Goal: Information Seeking & Learning: Find specific fact

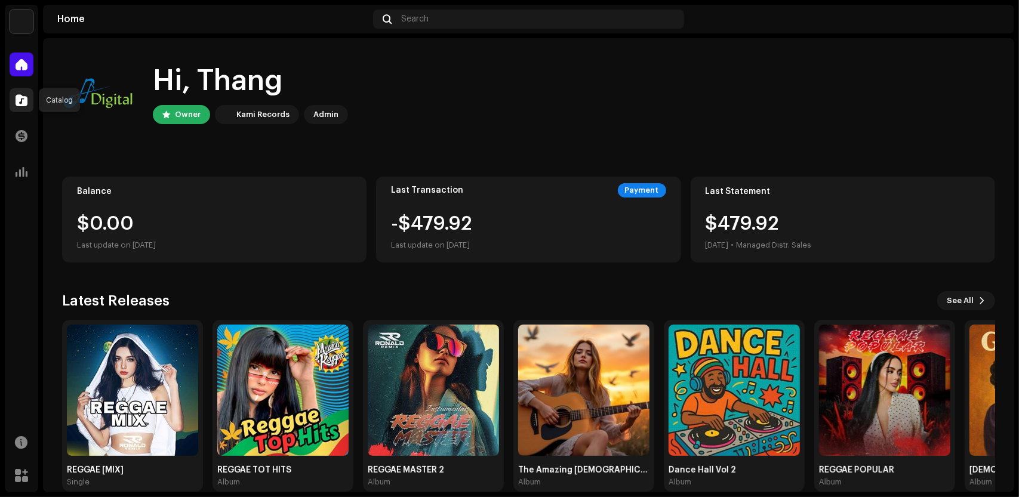
click at [29, 103] on div at bounding box center [22, 100] width 24 height 24
click at [27, 103] on span at bounding box center [22, 100] width 12 height 10
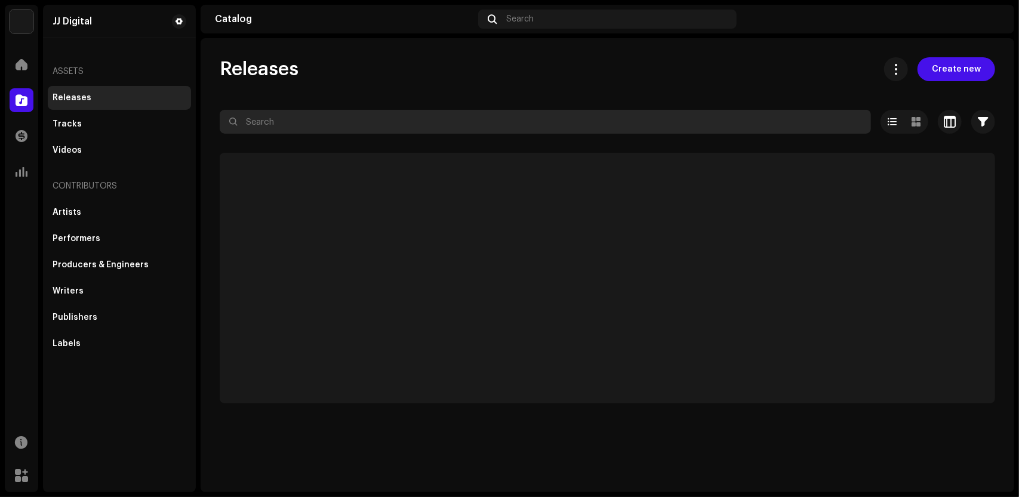
click at [292, 125] on input "text" at bounding box center [545, 122] width 651 height 24
paste input "The Amazing [DEMOGRAPHIC_DATA] of Grace Vol 2"
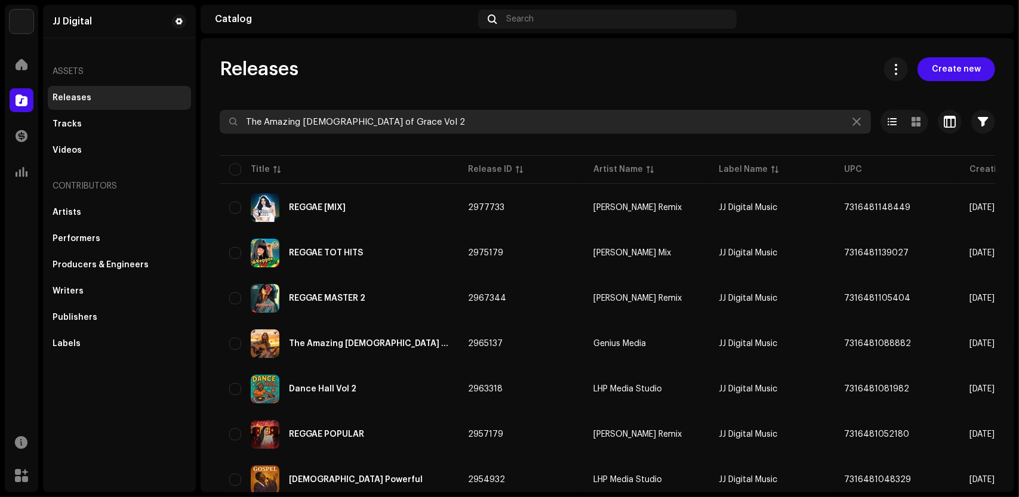
type input "The Amazing [DEMOGRAPHIC_DATA] of Grace Vol 2"
click at [512, 77] on div "Releases Create new" at bounding box center [607, 69] width 775 height 24
click at [572, 116] on input "The Amazing [DEMOGRAPHIC_DATA] of Grace Vol 2" at bounding box center [545, 122] width 651 height 24
click at [645, 126] on input "The Amazing [DEMOGRAPHIC_DATA] of Grace Vol 2" at bounding box center [545, 122] width 651 height 24
click at [658, 129] on input "The Amazing [DEMOGRAPHIC_DATA] of Grace Vol 2" at bounding box center [545, 122] width 651 height 24
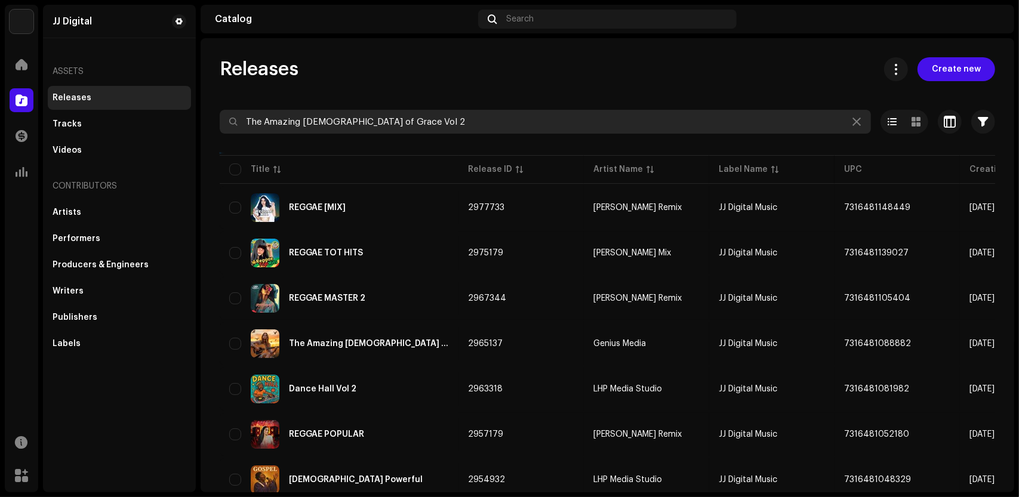
click at [484, 76] on div "Releases Create new" at bounding box center [607, 69] width 775 height 24
click at [412, 117] on input "The Amazing [DEMOGRAPHIC_DATA] of Grace Vol 2" at bounding box center [545, 122] width 651 height 24
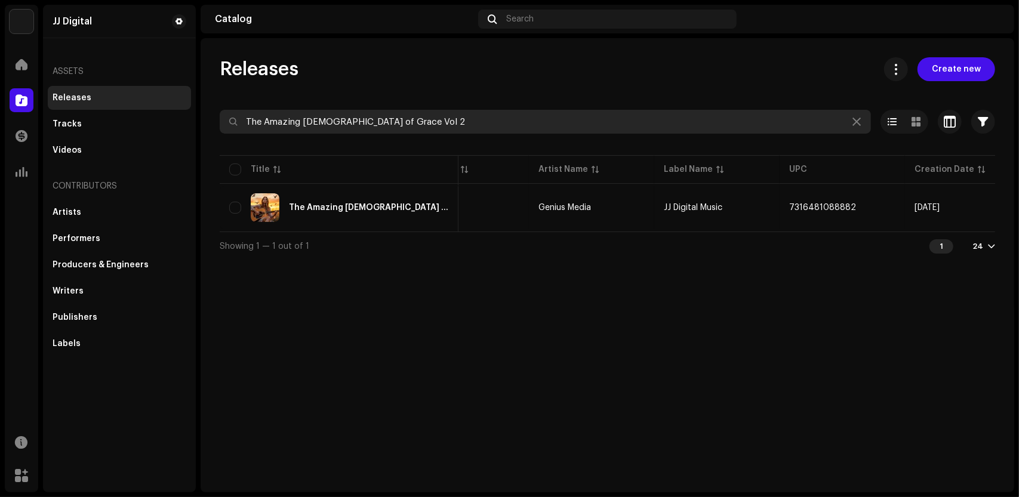
scroll to position [0, 64]
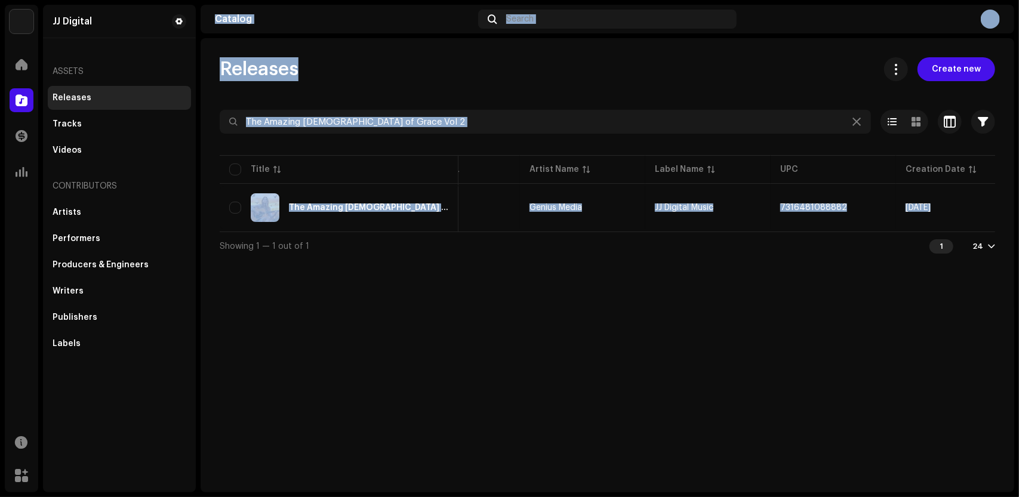
drag, startPoint x: 199, startPoint y: 406, endPoint x: 190, endPoint y: 404, distance: 9.8
click at [190, 404] on div "JJ Digital Home Catalog Transactions Analytics Resources Marketplace JJ Digital…" at bounding box center [509, 248] width 1019 height 497
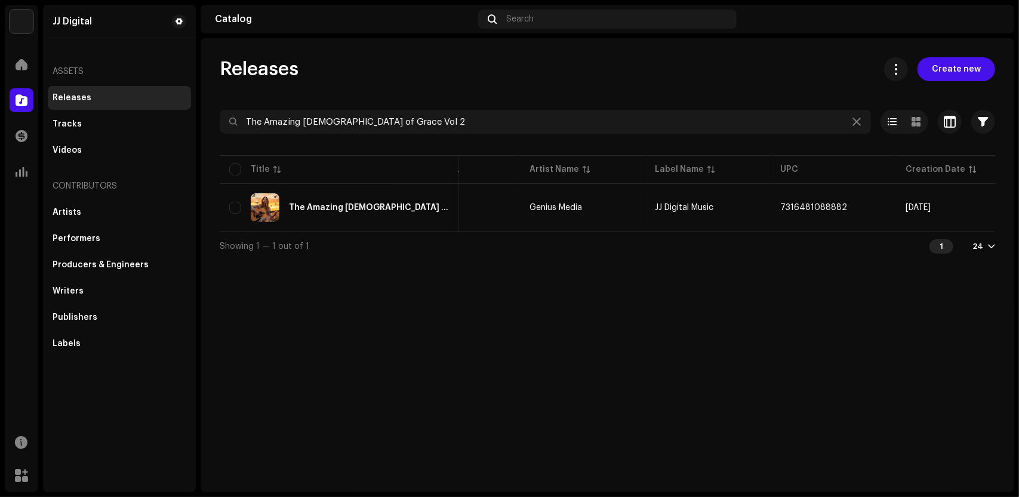
click at [560, 356] on div "Releases Create new The Amazing [DEMOGRAPHIC_DATA] of Grace Vol 2 Selected 0 Op…" at bounding box center [606, 265] width 813 height 454
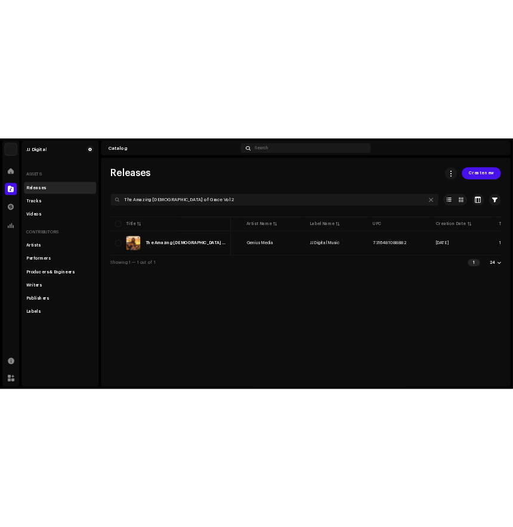
scroll to position [0, 142]
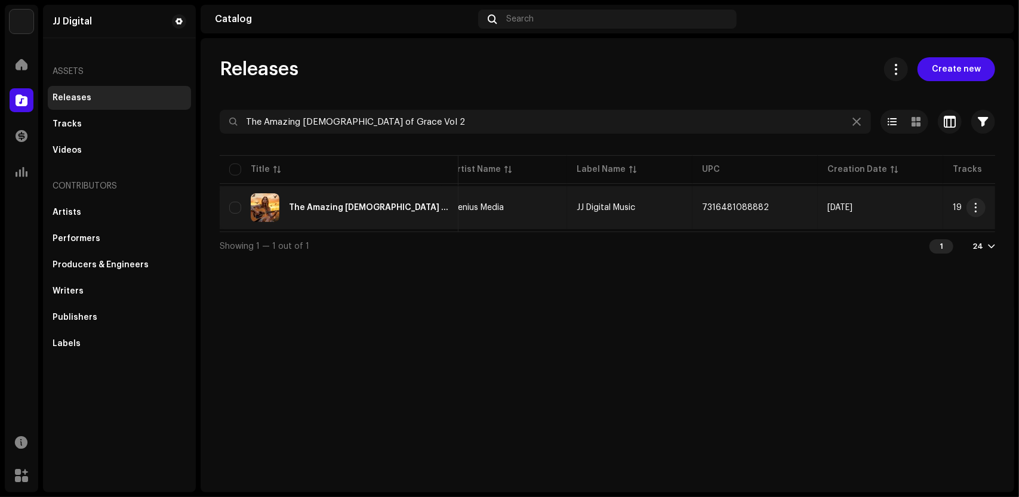
click at [658, 202] on td "JJ Digital Music" at bounding box center [629, 207] width 125 height 43
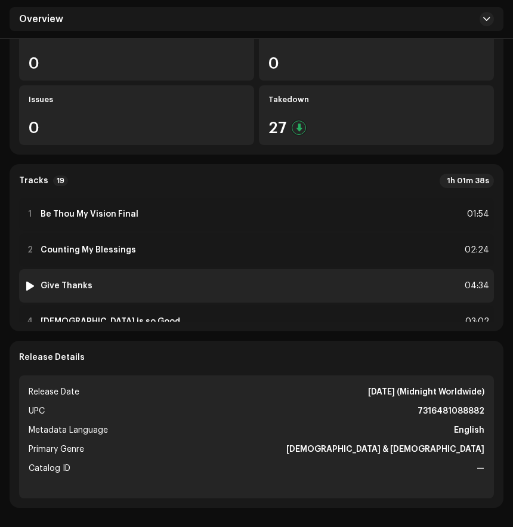
scroll to position [418, 0]
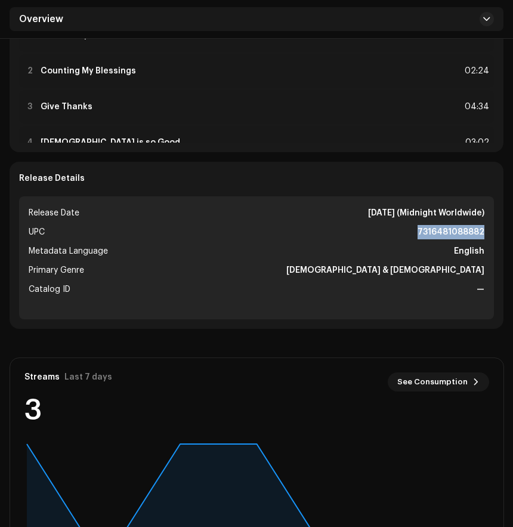
drag, startPoint x: 422, startPoint y: 230, endPoint x: 487, endPoint y: 228, distance: 65.1
click at [487, 228] on ul "Release Date [DATE] (Midnight Worldwide) UPC 7316481088882 Metadata Language En…" at bounding box center [256, 257] width 475 height 123
copy strong "7316481088882"
drag, startPoint x: 350, startPoint y: 212, endPoint x: 397, endPoint y: 212, distance: 47.1
click at [397, 212] on strong "[DATE] (Midnight Worldwide)" at bounding box center [426, 213] width 116 height 14
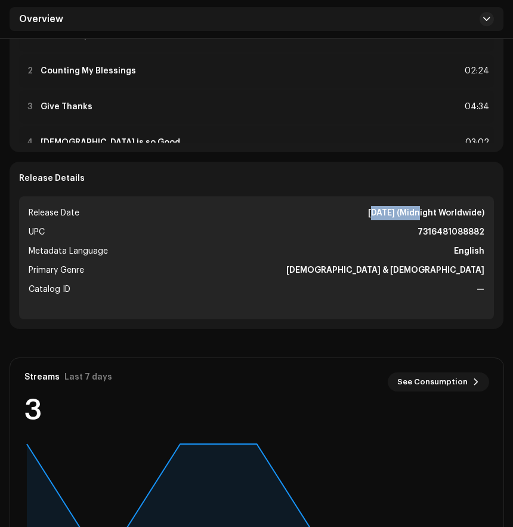
copy strong "[DATE]"
drag, startPoint x: 29, startPoint y: 212, endPoint x: 90, endPoint y: 214, distance: 60.9
click at [90, 214] on li "Release Date [DATE] (Midnight Worldwide)" at bounding box center [257, 213] width 456 height 14
copy span "Release Date"
drag, startPoint x: 412, startPoint y: 269, endPoint x: 487, endPoint y: 275, distance: 75.4
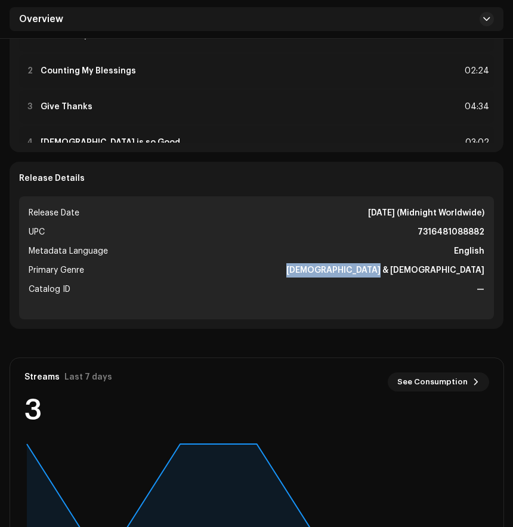
click at [487, 275] on ul "Release Date [DATE] (Midnight Worldwide) UPC 7316481088882 Metadata Language En…" at bounding box center [256, 257] width 475 height 123
copy strong "[DEMOGRAPHIC_DATA] & [DEMOGRAPHIC_DATA]"
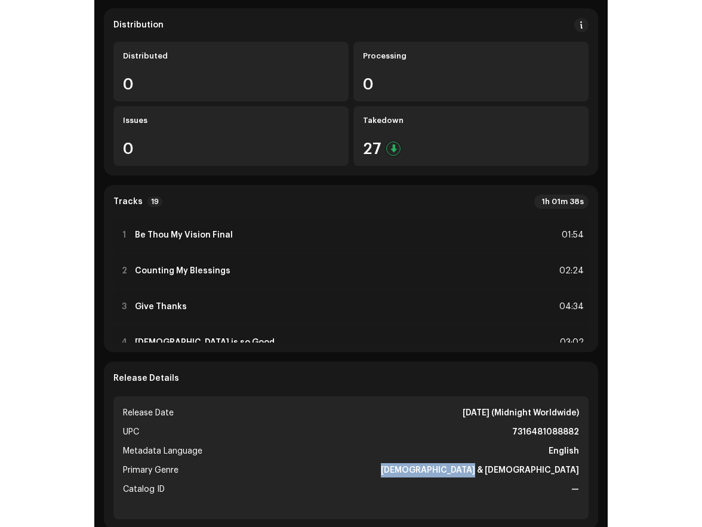
scroll to position [0, 0]
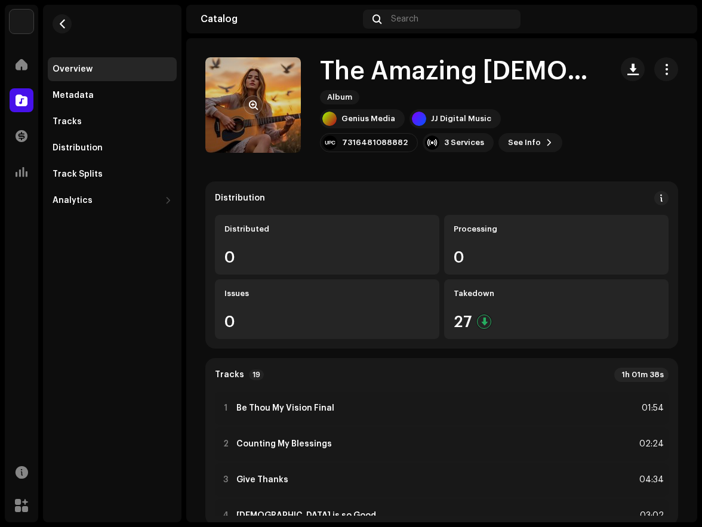
click at [270, 107] on re-a-cover at bounding box center [252, 104] width 95 height 95
click at [279, 111] on re-a-cover at bounding box center [252, 104] width 95 height 95
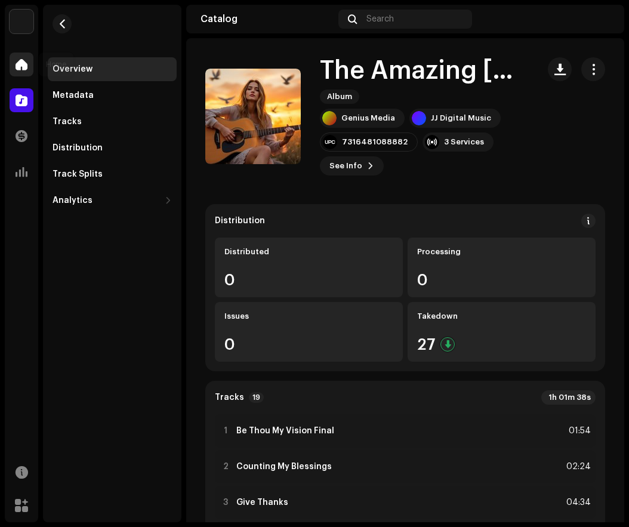
click at [21, 61] on span at bounding box center [22, 65] width 12 height 10
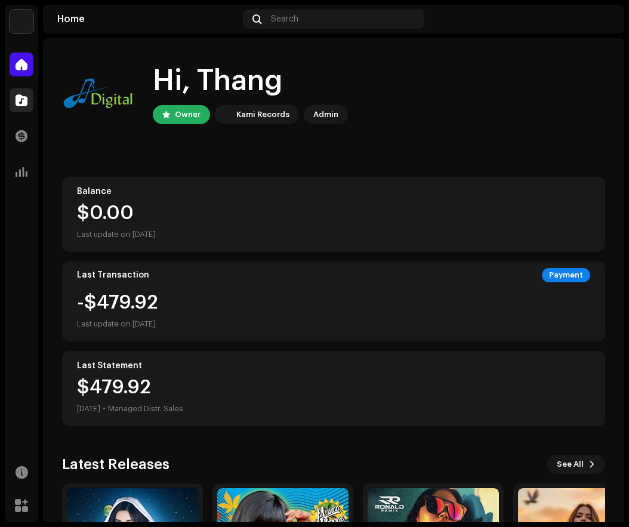
click at [15, 97] on div at bounding box center [22, 100] width 24 height 24
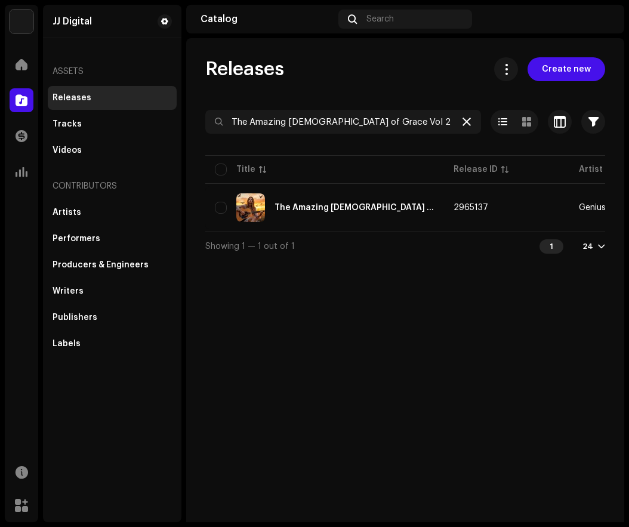
click at [464, 121] on icon at bounding box center [466, 122] width 8 height 10
click at [327, 122] on input "text" at bounding box center [343, 122] width 276 height 24
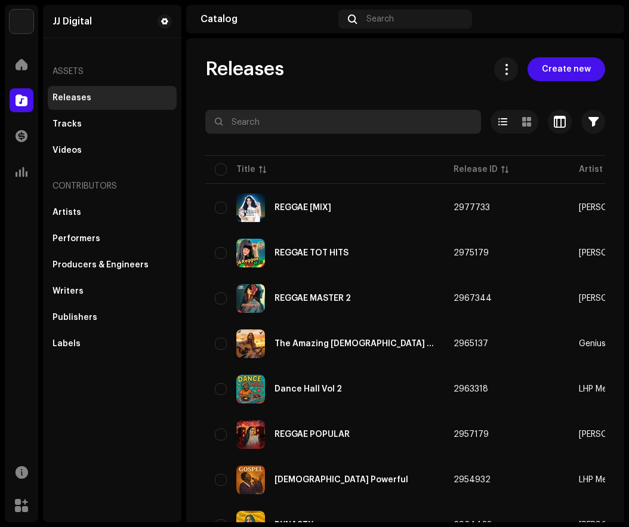
paste input "You Say"
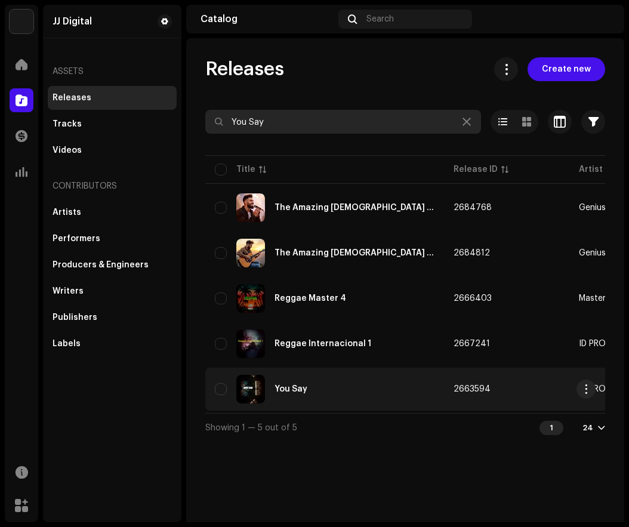
type input "You Say"
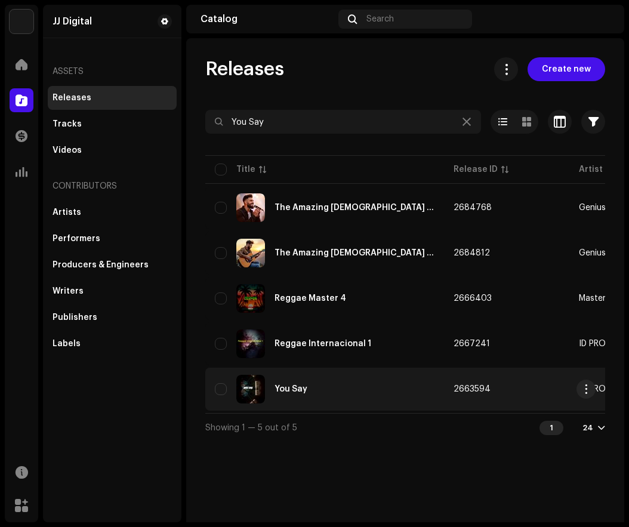
click at [364, 386] on div "You Say" at bounding box center [325, 389] width 220 height 29
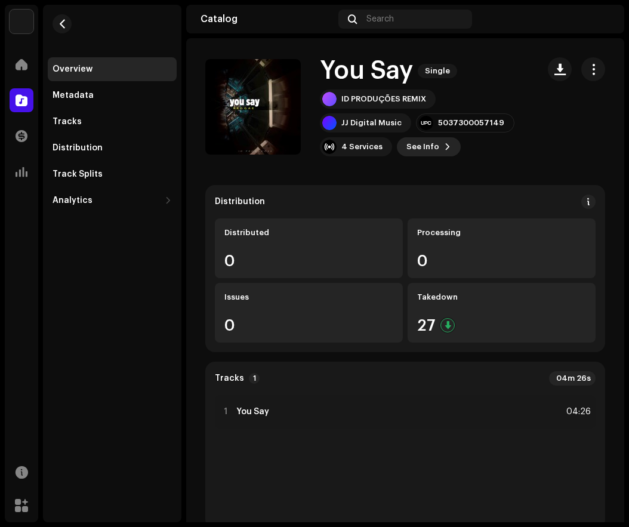
click at [428, 145] on span "See Info" at bounding box center [422, 147] width 33 height 24
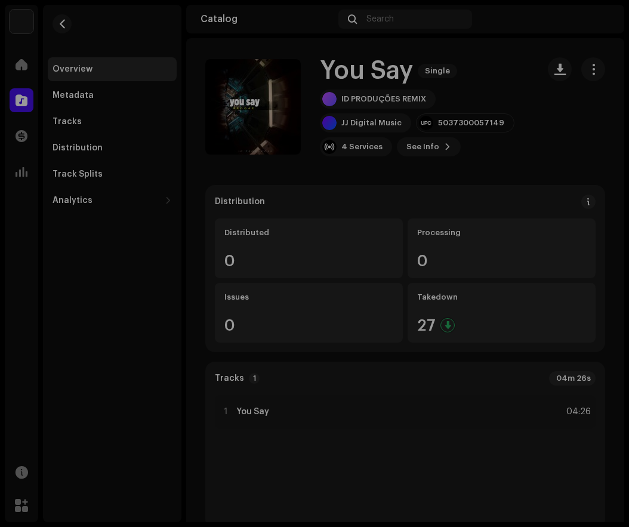
click at [551, 138] on div "You Say 2663594 Metadata Distribution Metadata Language English Release Title Y…" at bounding box center [314, 263] width 629 height 527
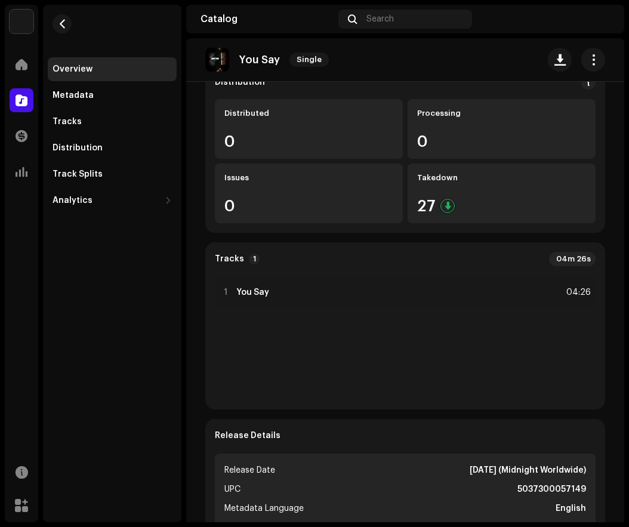
scroll to position [239, 0]
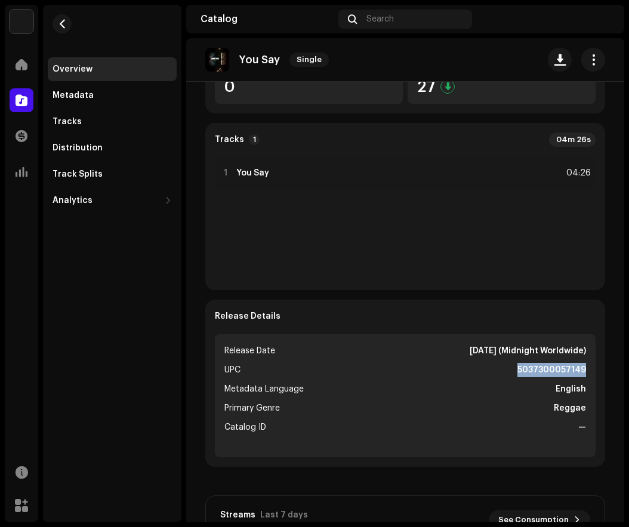
drag, startPoint x: 513, startPoint y: 369, endPoint x: 586, endPoint y: 375, distance: 73.0
click at [586, 375] on ul "Release Date [DATE] (Midnight Worldwide) UPC 5037300057149 Metadata Language En…" at bounding box center [405, 395] width 381 height 123
copy strong "5037300057149"
drag, startPoint x: 550, startPoint y: 406, endPoint x: 587, endPoint y: 408, distance: 37.0
click at [587, 408] on ul "Release Date [DATE] (Midnight Worldwide) UPC 5037300057149 Metadata Language En…" at bounding box center [405, 395] width 381 height 123
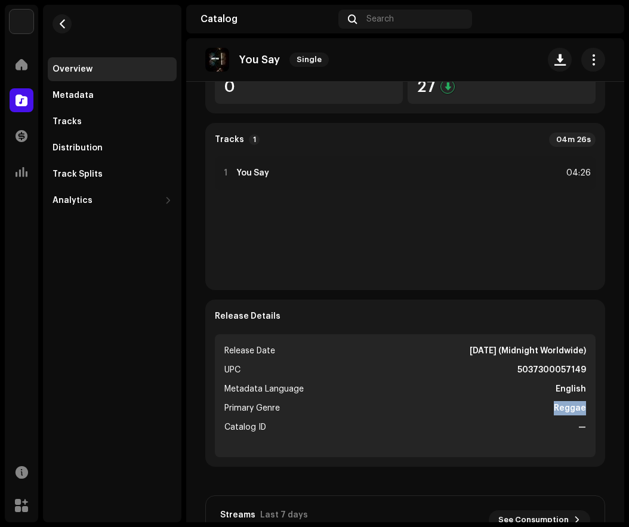
copy strong "Reggae"
drag, startPoint x: 445, startPoint y: 348, endPoint x: 490, endPoint y: 351, distance: 46.0
click at [490, 351] on strong "[DATE] (Midnight Worldwide)" at bounding box center [528, 351] width 116 height 14
copy strong "[DATE]"
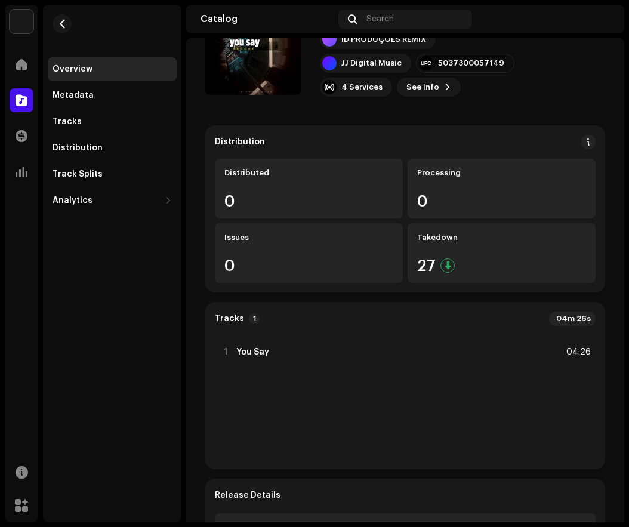
scroll to position [0, 0]
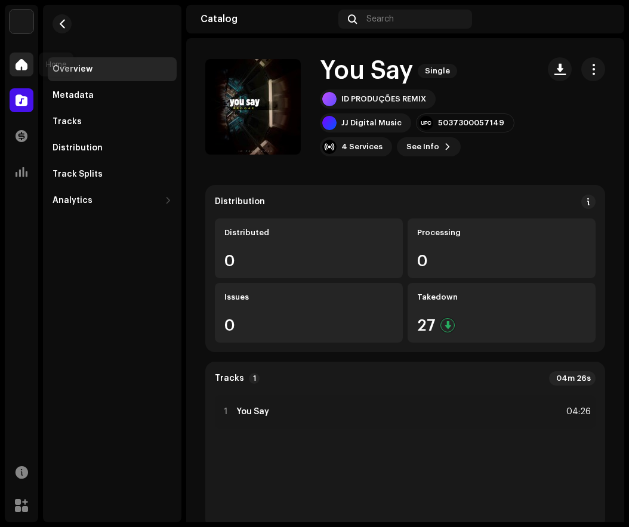
drag, startPoint x: 27, startPoint y: 66, endPoint x: 24, endPoint y: 75, distance: 9.1
click at [27, 66] on div at bounding box center [22, 65] width 24 height 24
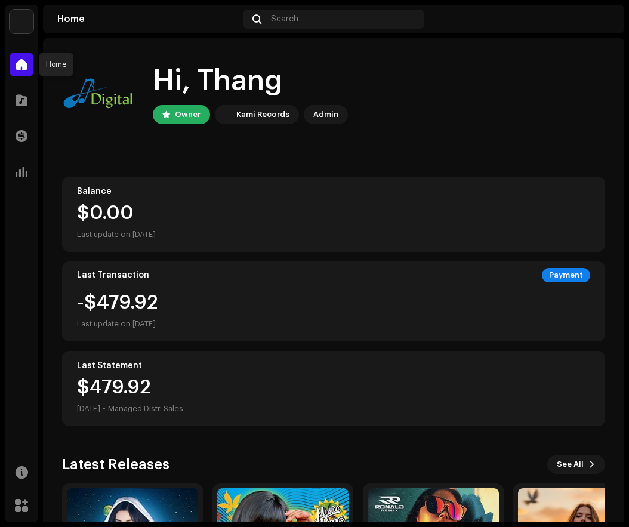
click at [24, 63] on span at bounding box center [22, 65] width 12 height 10
click at [17, 98] on span at bounding box center [22, 100] width 12 height 10
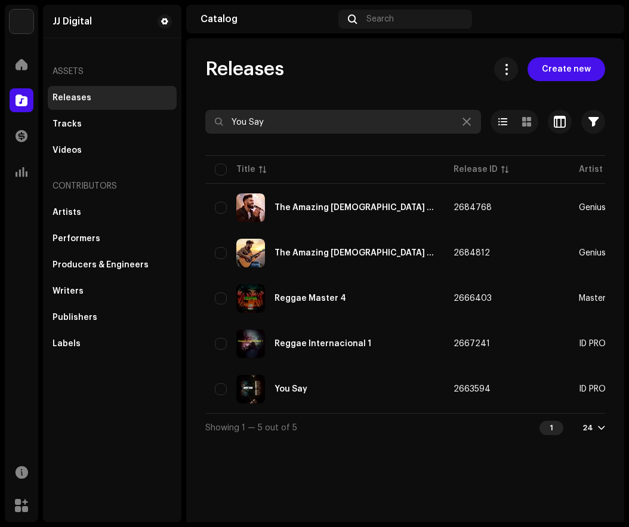
drag, startPoint x: 320, startPoint y: 121, endPoint x: 220, endPoint y: 130, distance: 101.2
click at [220, 130] on input "You Say" at bounding box center [343, 122] width 276 height 24
paste input "Without Me"
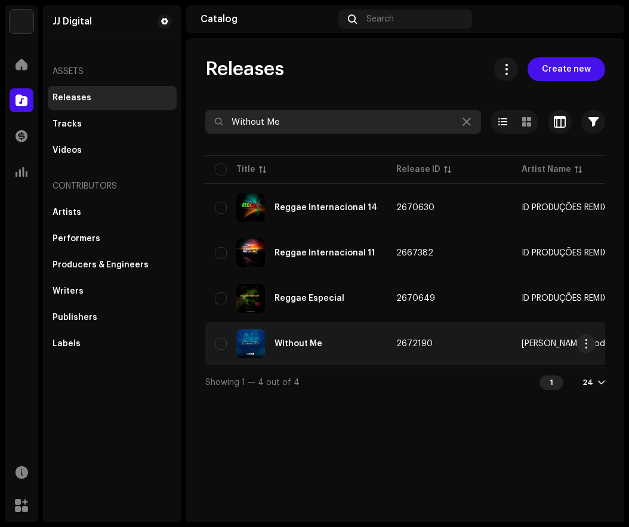
type input "Without Me"
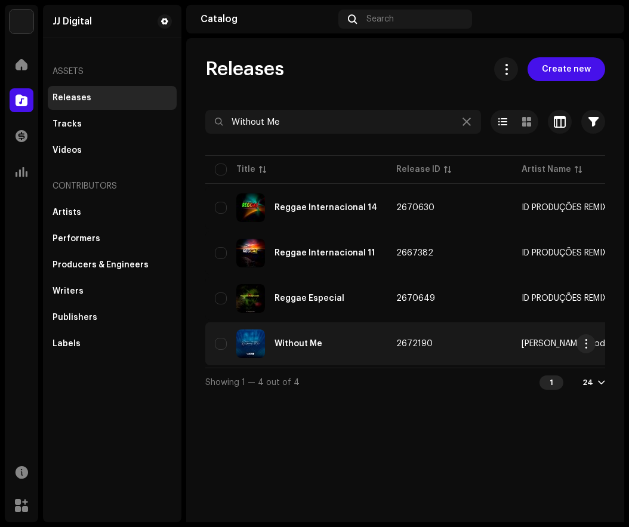
click at [306, 340] on div "Without Me" at bounding box center [298, 344] width 48 height 8
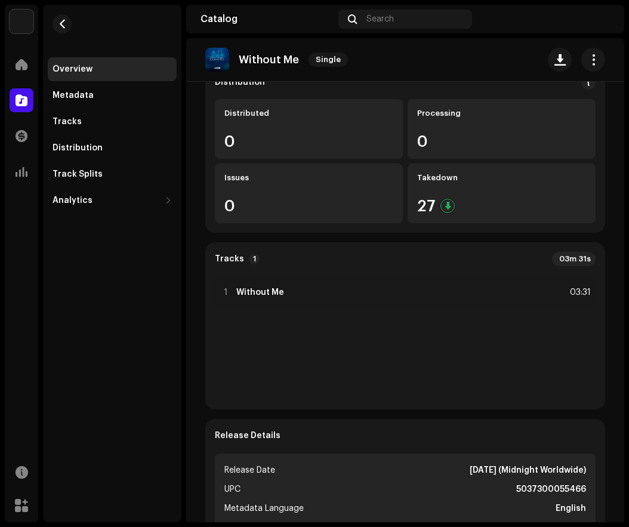
scroll to position [239, 0]
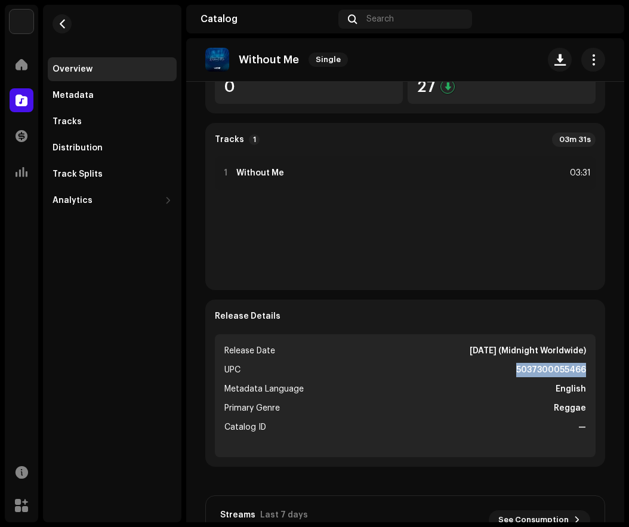
drag, startPoint x: 510, startPoint y: 369, endPoint x: 584, endPoint y: 371, distance: 73.4
click at [584, 371] on ul "Release Date [DATE] (Midnight Worldwide) UPC 5037300055466 Metadata Language En…" at bounding box center [405, 395] width 381 height 123
copy strong "5037300055466"
click at [18, 101] on span at bounding box center [22, 100] width 12 height 10
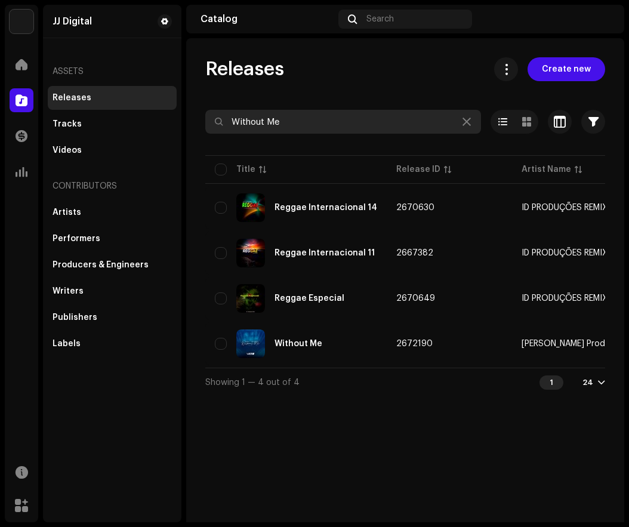
drag, startPoint x: 303, startPoint y: 122, endPoint x: 206, endPoint y: 125, distance: 97.3
click at [206, 125] on input "Without Me" at bounding box center [343, 122] width 276 height 24
paste input "Broken Angel"
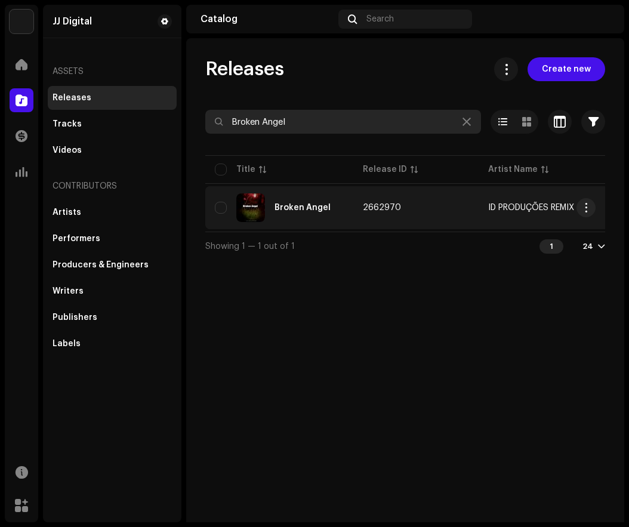
type input "Broken Angel"
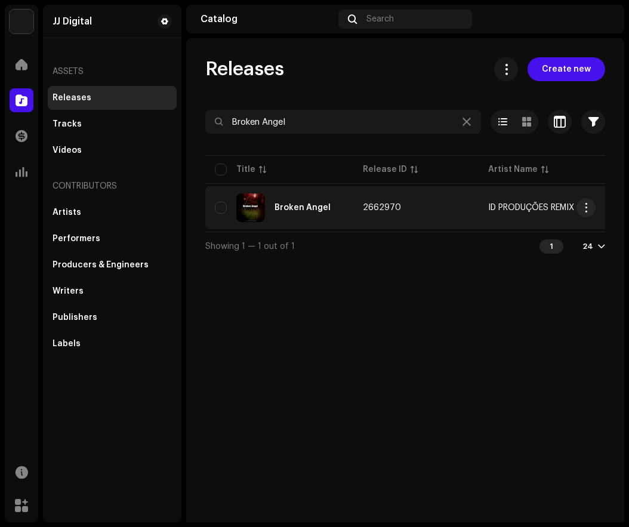
click at [333, 212] on div "Broken Angel" at bounding box center [279, 207] width 129 height 29
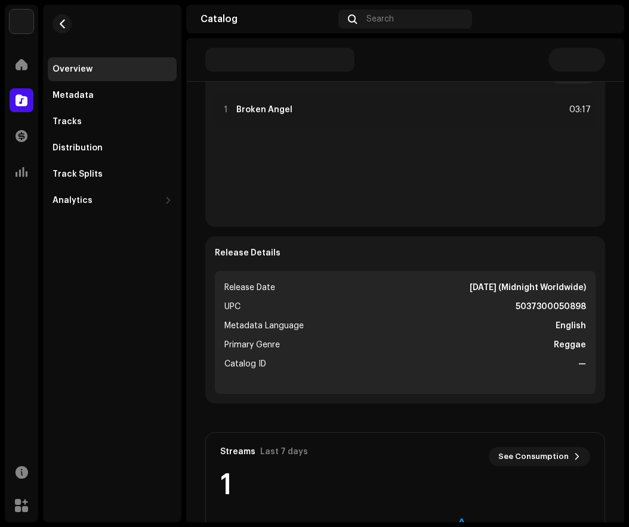
scroll to position [321, 0]
drag, startPoint x: 510, startPoint y: 304, endPoint x: 585, endPoint y: 303, distance: 75.2
click at [585, 303] on ul "Release Date [DATE] (Midnight Worldwide) UPC 5037300050898 Metadata Language En…" at bounding box center [405, 332] width 381 height 123
copy strong "5037300050898"
drag, startPoint x: 440, startPoint y: 286, endPoint x: 490, endPoint y: 284, distance: 50.2
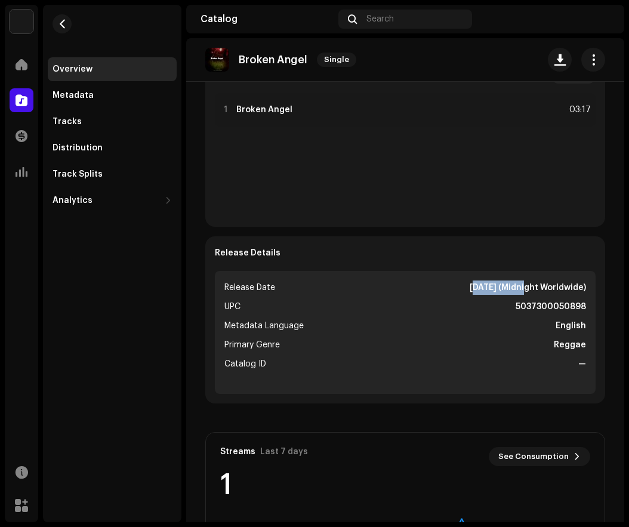
click at [490, 284] on strong "[DATE] (Midnight Worldwide)" at bounding box center [528, 287] width 116 height 14
copy strong "[DATE]"
click at [20, 97] on span at bounding box center [22, 100] width 12 height 10
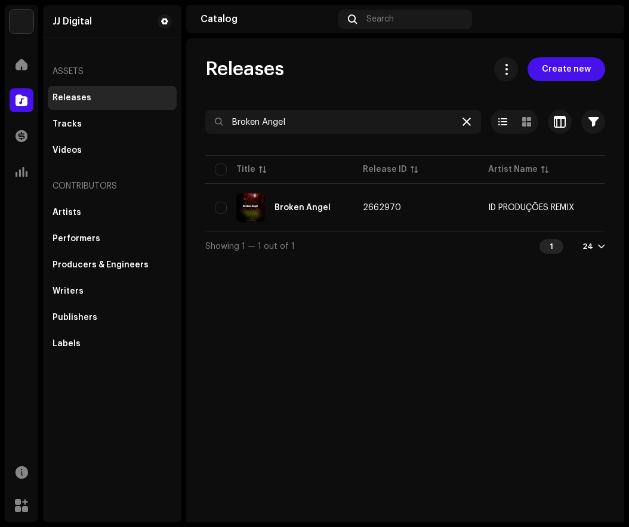
click at [465, 119] on icon at bounding box center [466, 122] width 8 height 10
click at [308, 117] on input "text" at bounding box center [343, 122] width 276 height 24
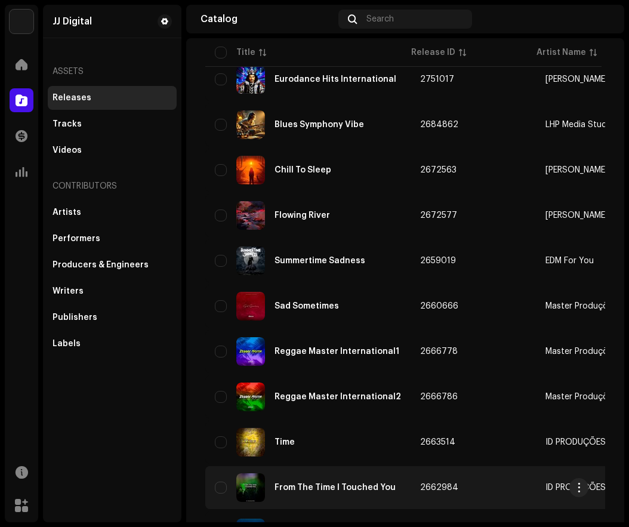
scroll to position [467, 0]
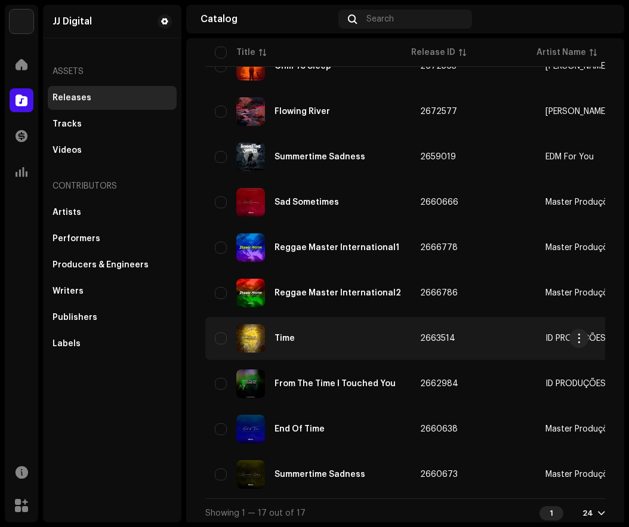
type input "Time"
click at [337, 336] on div "Time" at bounding box center [308, 338] width 186 height 29
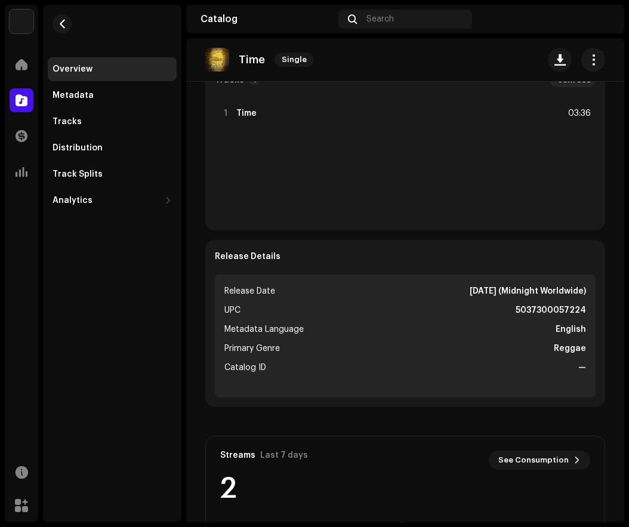
scroll to position [239, 0]
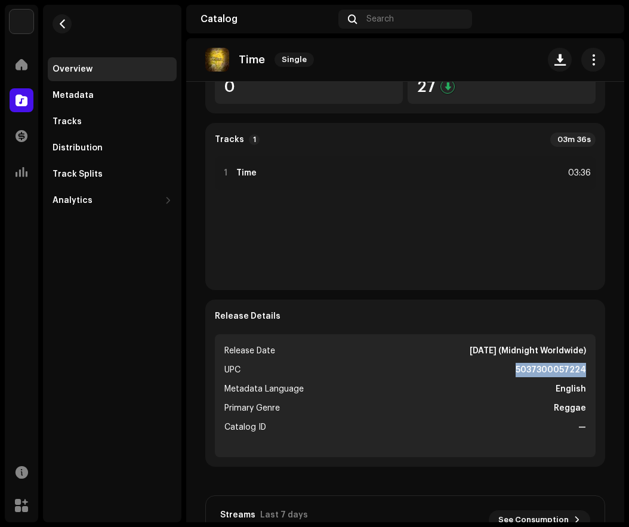
drag, startPoint x: 512, startPoint y: 368, endPoint x: 584, endPoint y: 367, distance: 71.6
click at [584, 367] on ul "Release Date [DATE] (Midnight Worldwide) UPC 5037300057224 Metadata Language En…" at bounding box center [405, 395] width 381 height 123
drag, startPoint x: 443, startPoint y: 349, endPoint x: 492, endPoint y: 355, distance: 49.3
click at [492, 355] on strong "[DATE] (Midnight Worldwide)" at bounding box center [528, 351] width 116 height 14
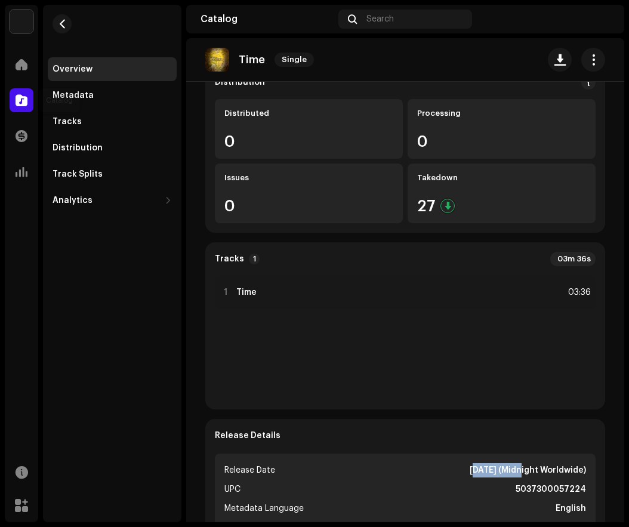
click at [24, 101] on span at bounding box center [22, 100] width 12 height 10
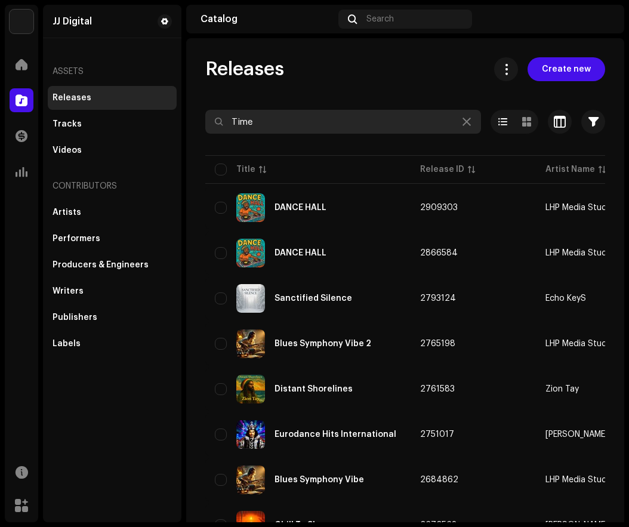
drag, startPoint x: 316, startPoint y: 126, endPoint x: 224, endPoint y: 118, distance: 92.3
click at [224, 118] on input "Time" at bounding box center [343, 122] width 276 height 24
paste input "UNITY"
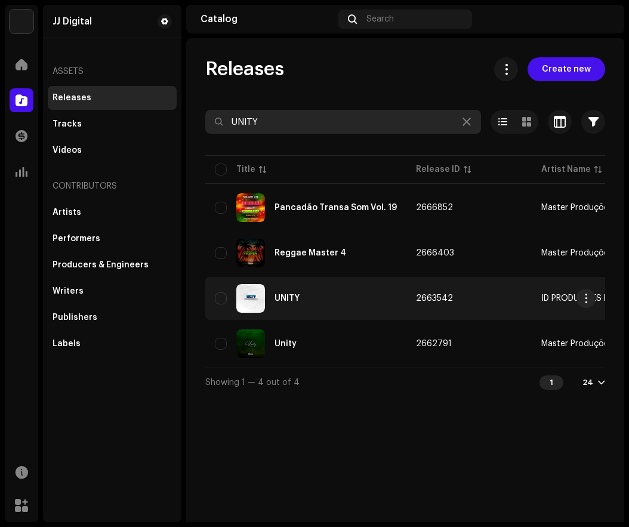
type input "UNITY"
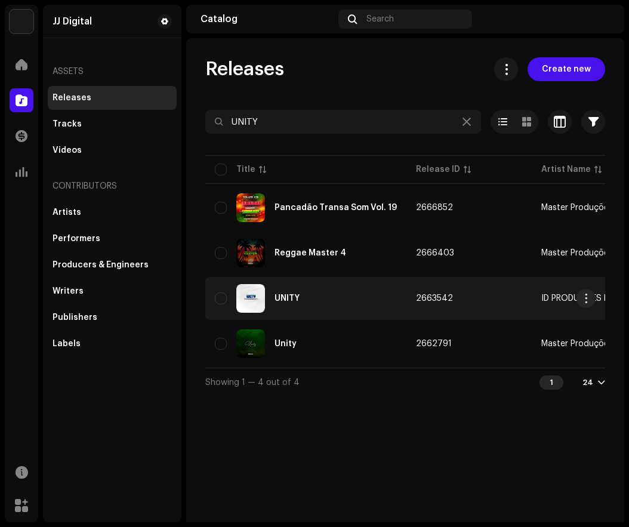
click at [325, 299] on div "UNITY" at bounding box center [306, 298] width 182 height 29
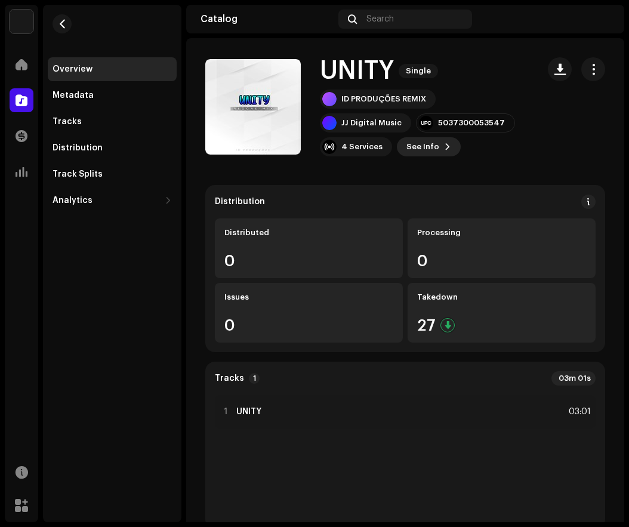
click at [424, 143] on span "See Info" at bounding box center [422, 147] width 33 height 24
click at [554, 117] on div "UNITY 2663542 Metadata Distribution Metadata Language English Release Title UNI…" at bounding box center [314, 263] width 629 height 527
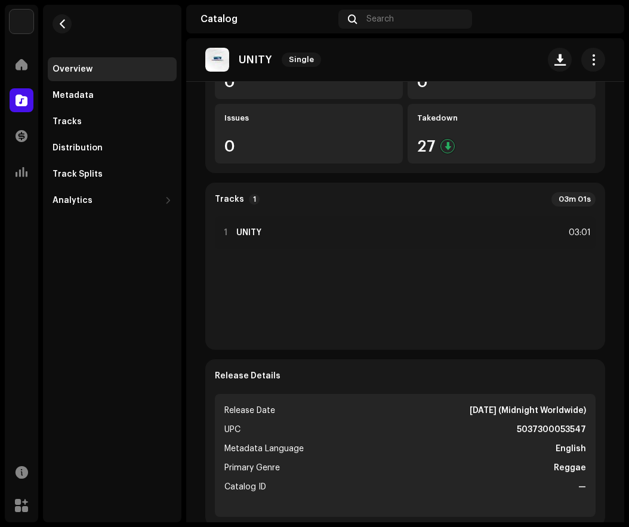
scroll to position [298, 0]
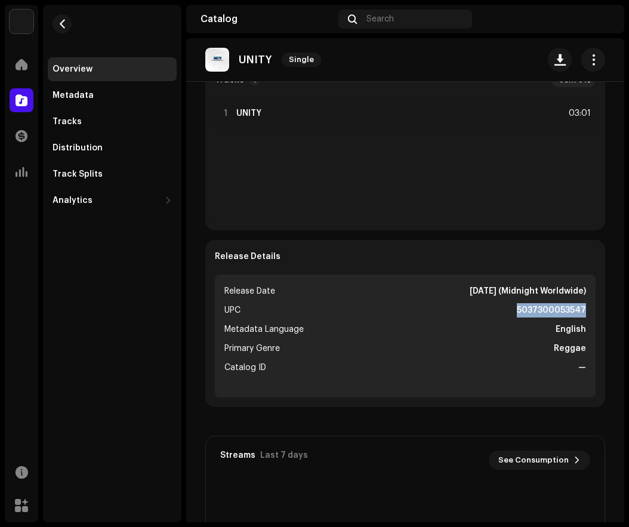
drag, startPoint x: 512, startPoint y: 311, endPoint x: 580, endPoint y: 313, distance: 68.0
click at [580, 313] on ul "Release Date [DATE] (Midnight Worldwide) UPC 5037300053547 Metadata Language En…" at bounding box center [405, 335] width 381 height 123
drag, startPoint x: 440, startPoint y: 288, endPoint x: 491, endPoint y: 289, distance: 50.7
click at [491, 289] on strong "[DATE] (Midnight Worldwide)" at bounding box center [528, 291] width 116 height 14
click at [15, 97] on div at bounding box center [22, 100] width 24 height 24
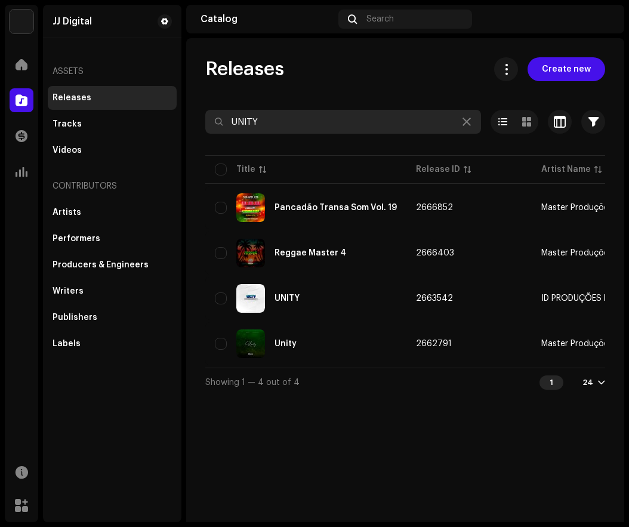
drag, startPoint x: 280, startPoint y: 120, endPoint x: 220, endPoint y: 119, distance: 60.9
click at [220, 119] on div "UNITY" at bounding box center [343, 122] width 276 height 24
paste input "We'll Be Coming Back"
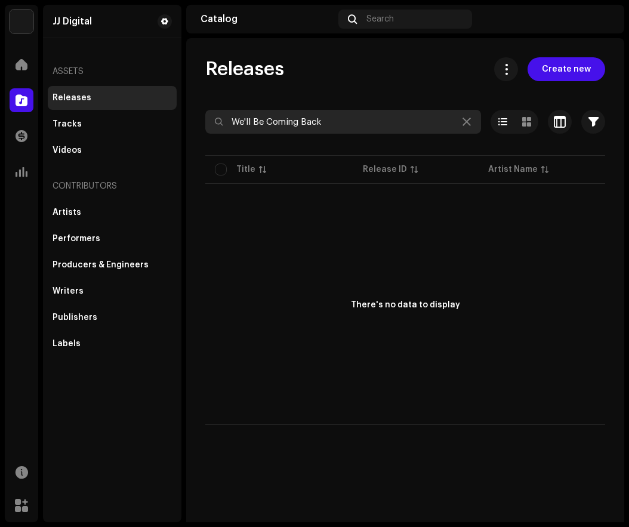
drag, startPoint x: 349, startPoint y: 122, endPoint x: 229, endPoint y: 116, distance: 120.1
click at [229, 116] on input "We'll Be Coming Back" at bounding box center [343, 122] width 276 height 24
paste input "You Cant Stop The Girl"
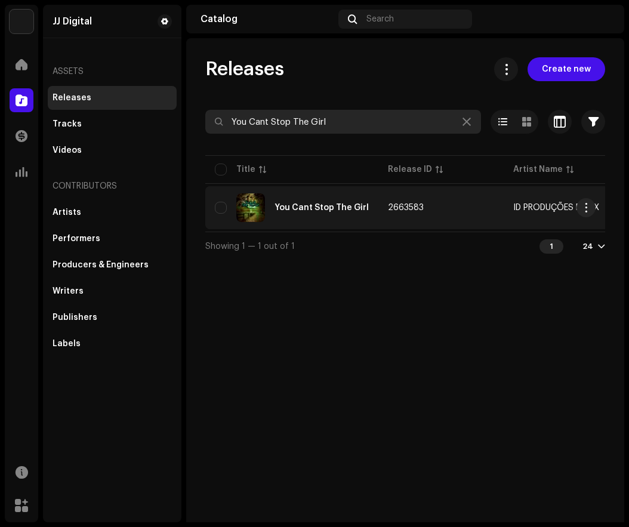
type input "You Cant Stop The Girl"
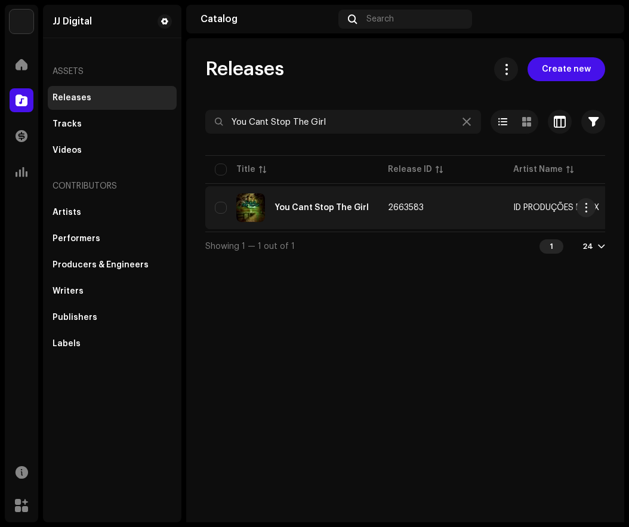
click at [326, 202] on div "You Cant Stop The Girl" at bounding box center [292, 207] width 154 height 29
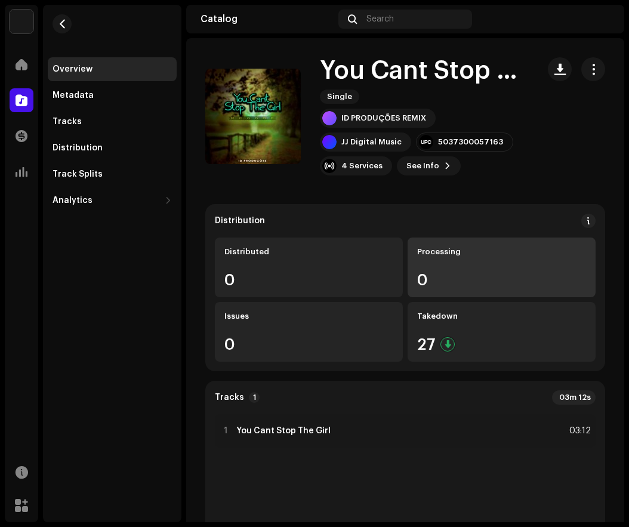
scroll to position [60, 0]
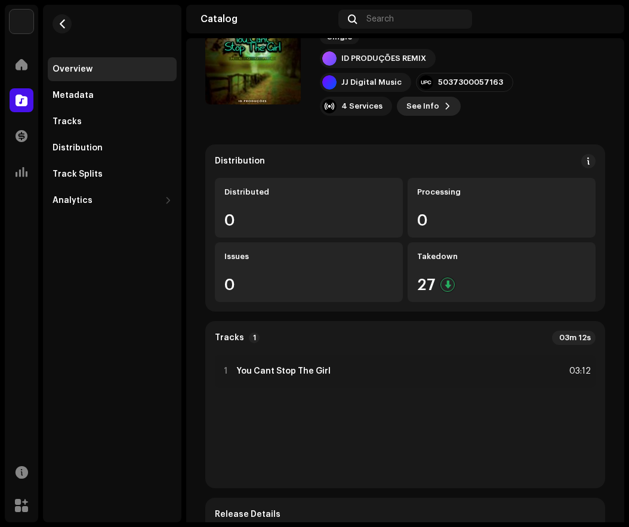
click at [422, 102] on span "See Info" at bounding box center [422, 106] width 33 height 24
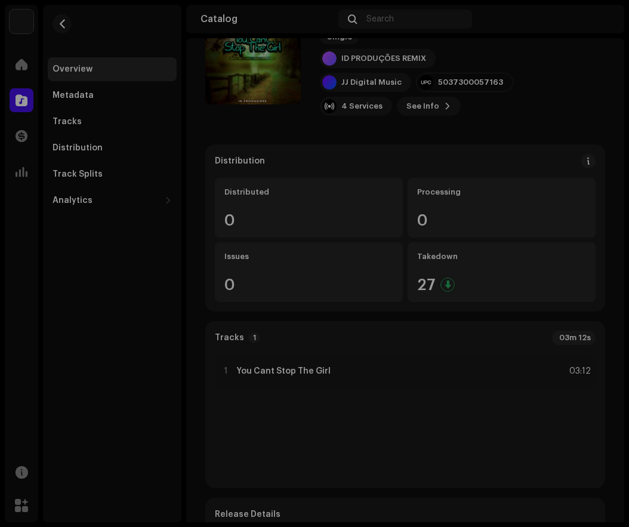
click at [539, 69] on div "You Cant Stop The Girl 2663583 Metadata Distribution Metadata Language English …" at bounding box center [314, 263] width 629 height 527
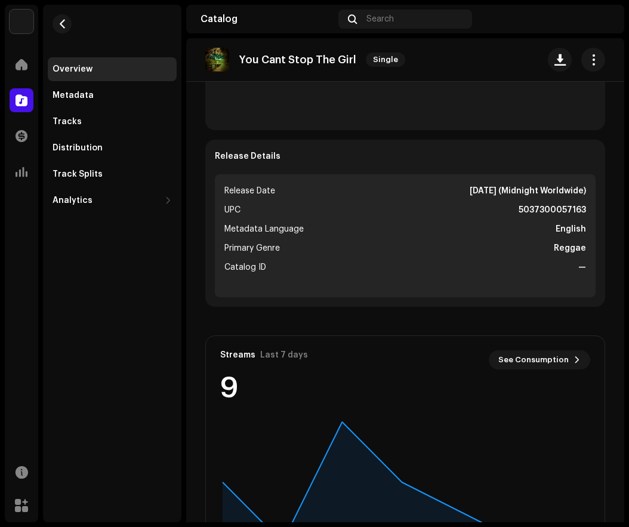
scroll to position [298, 0]
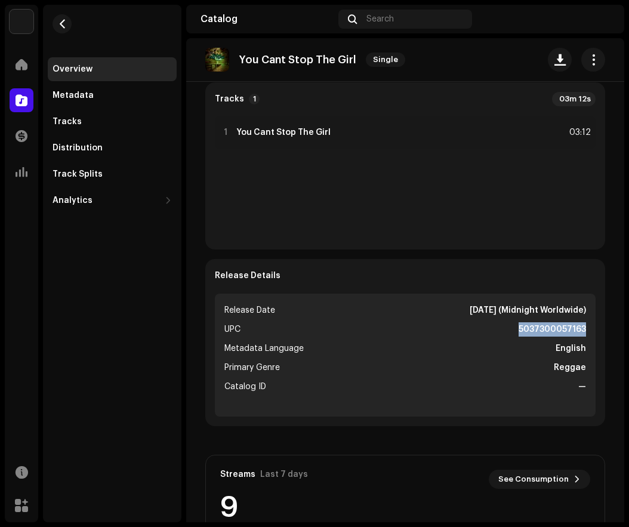
drag, startPoint x: 513, startPoint y: 326, endPoint x: 582, endPoint y: 325, distance: 69.2
click at [582, 325] on ul "Release Date [DATE] (Midnight Worldwide) UPC 5037300057163 Metadata Language En…" at bounding box center [405, 355] width 381 height 123
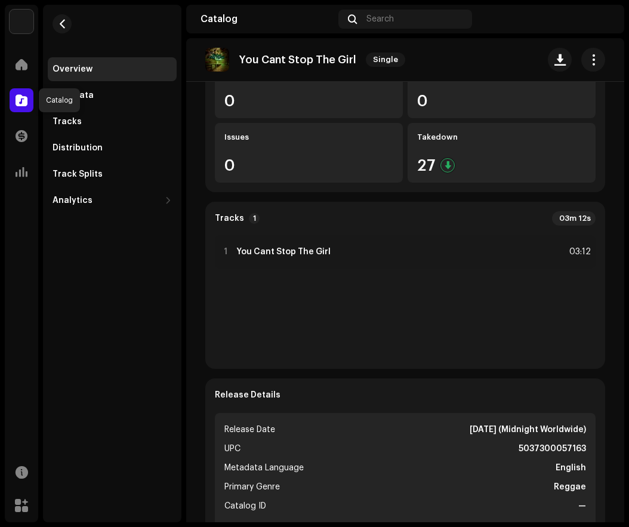
click at [13, 97] on div at bounding box center [22, 100] width 24 height 24
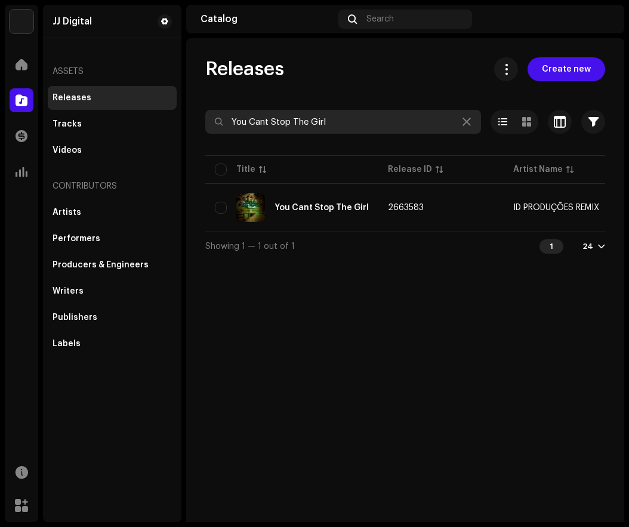
drag, startPoint x: 332, startPoint y: 118, endPoint x: 217, endPoint y: 126, distance: 116.0
click at [217, 126] on div "You Cant Stop The Girl" at bounding box center [343, 122] width 276 height 24
paste input "U & Me"
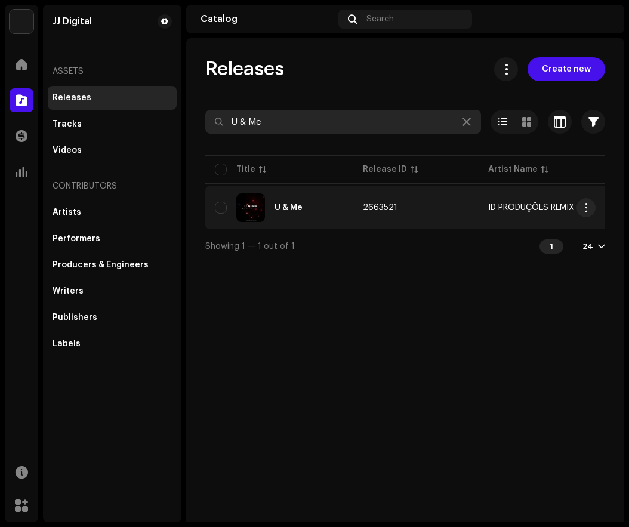
type input "U & Me"
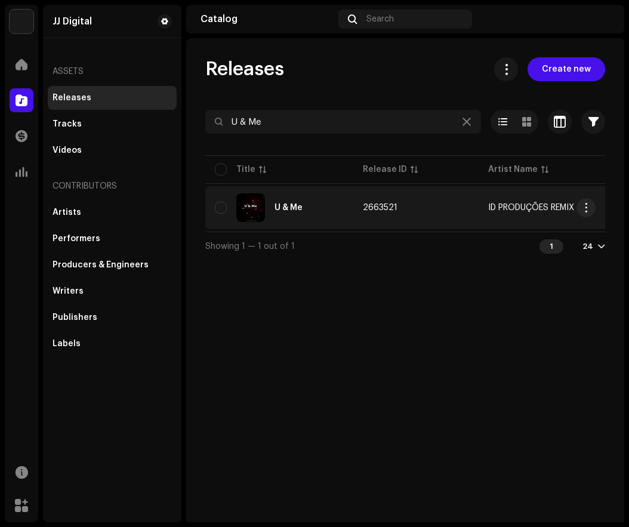
click at [340, 203] on div "U & Me" at bounding box center [279, 207] width 129 height 29
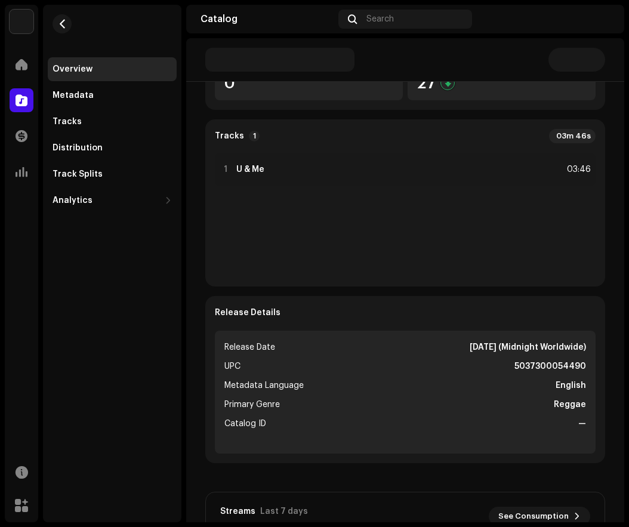
scroll to position [242, 0]
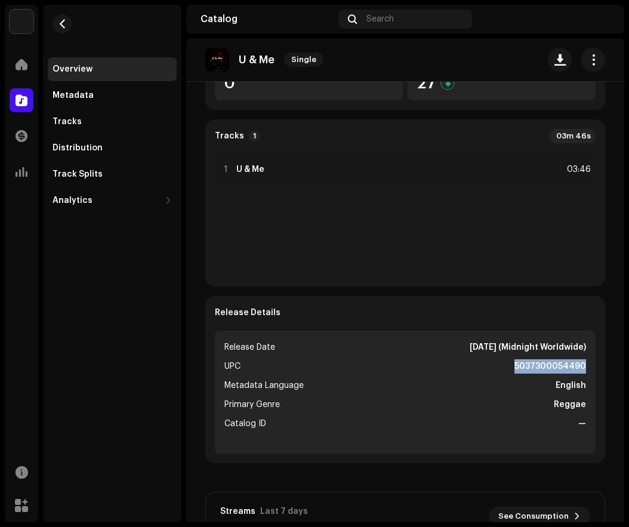
drag, startPoint x: 514, startPoint y: 365, endPoint x: 580, endPoint y: 364, distance: 66.2
click at [580, 364] on ul "Release Date [DATE] (Midnight Worldwide) UPC 5037300054490 Metadata Language En…" at bounding box center [405, 392] width 381 height 123
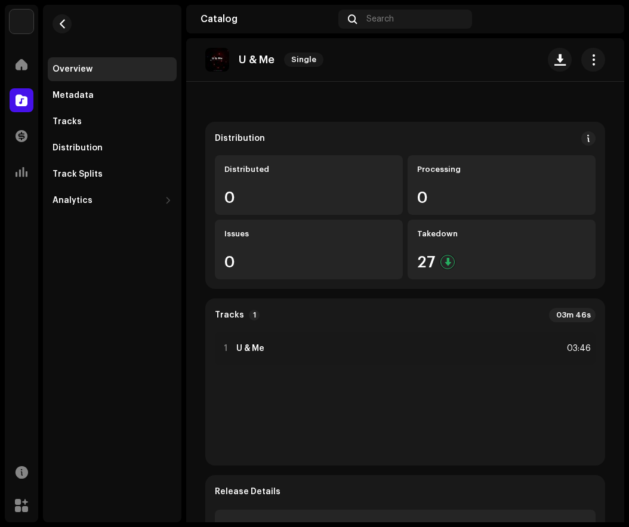
scroll to position [0, 0]
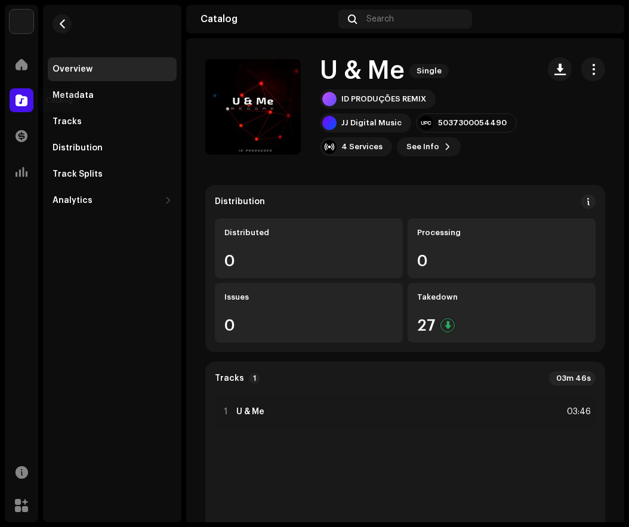
click at [20, 95] on span at bounding box center [22, 100] width 12 height 10
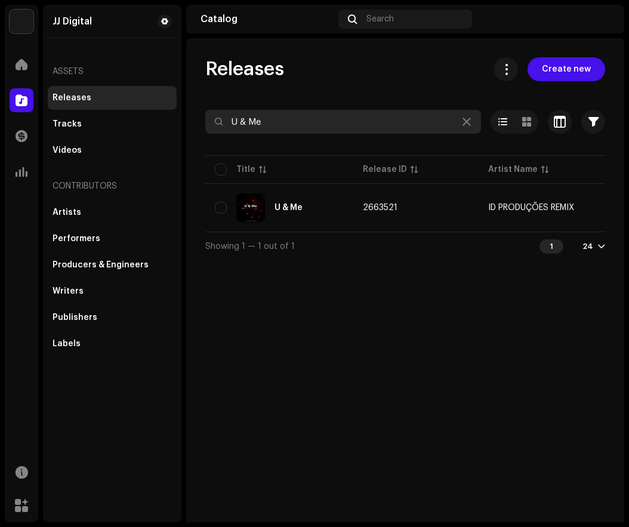
drag, startPoint x: 310, startPoint y: 121, endPoint x: 203, endPoint y: 127, distance: 107.6
click at [203, 127] on div "Releases Create new U & Me Selected 0 Options Filters Distribution status Never…" at bounding box center [405, 158] width 438 height 203
paste input "Walk On Water"
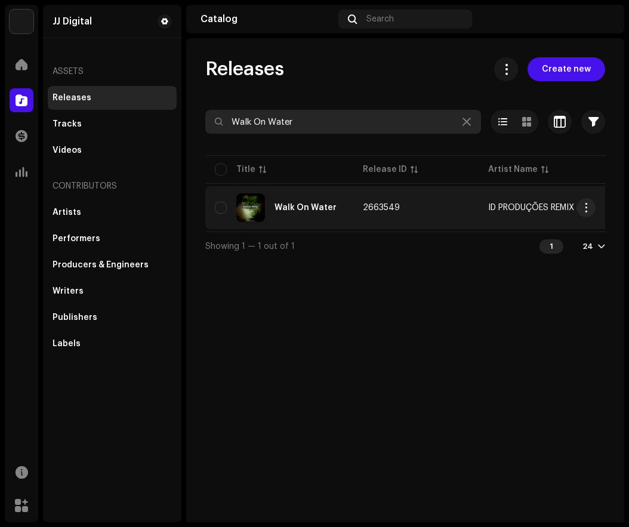
type input "Walk On Water"
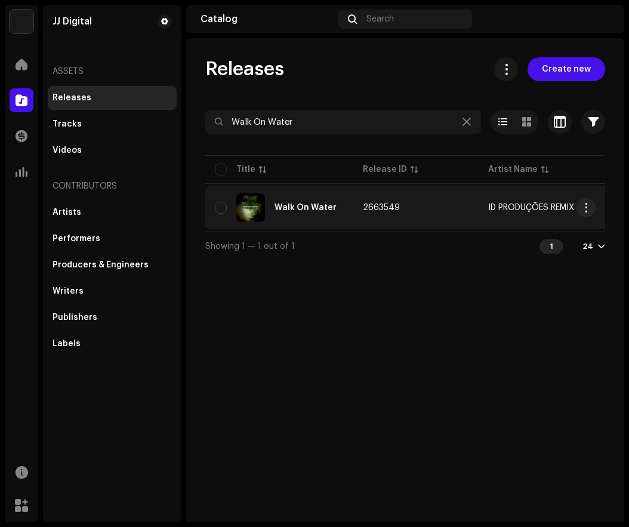
click at [316, 206] on div "Walk On Water" at bounding box center [305, 207] width 62 height 8
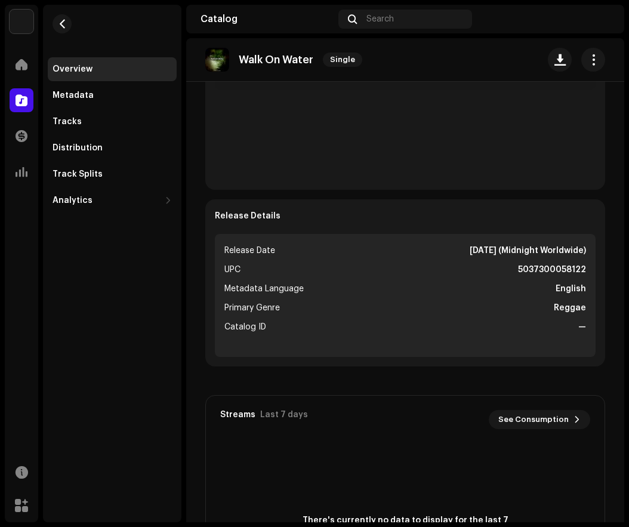
scroll to position [381, 0]
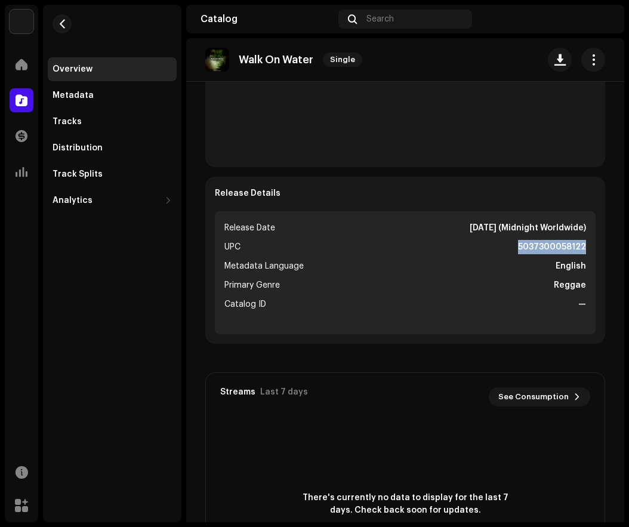
drag, startPoint x: 514, startPoint y: 244, endPoint x: 587, endPoint y: 250, distance: 73.6
click at [587, 250] on ul "Release Date [DATE] (Midnight Worldwide) UPC 5037300058122 Metadata Language En…" at bounding box center [405, 272] width 381 height 123
click at [19, 100] on span at bounding box center [22, 100] width 12 height 10
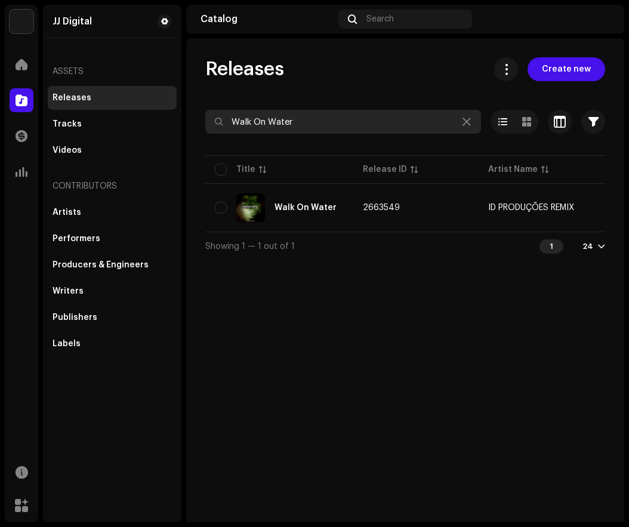
drag, startPoint x: 305, startPoint y: 122, endPoint x: 212, endPoint y: 119, distance: 93.7
click at [212, 119] on input "Walk On Water" at bounding box center [343, 122] width 276 height 24
paste input "Abcdefu"
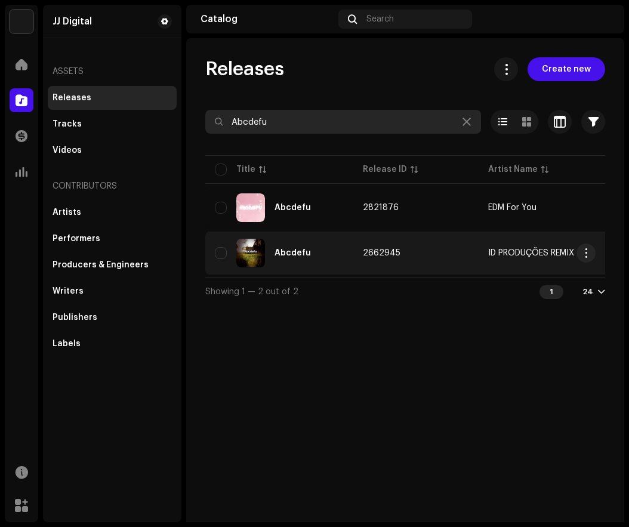
type input "Abcdefu"
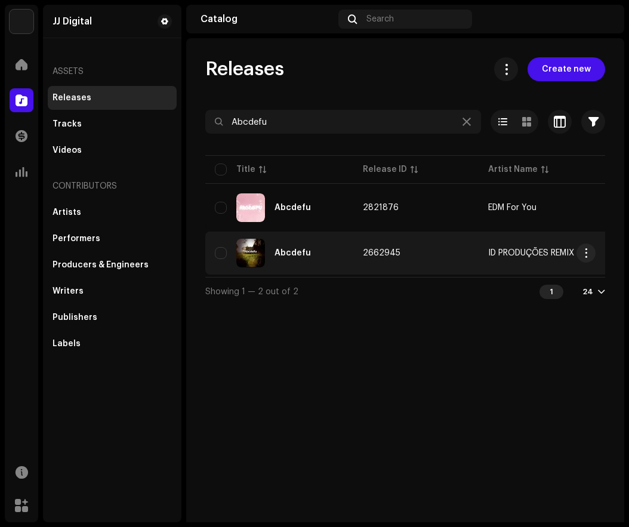
click at [341, 240] on div "Abcdefu" at bounding box center [279, 253] width 129 height 29
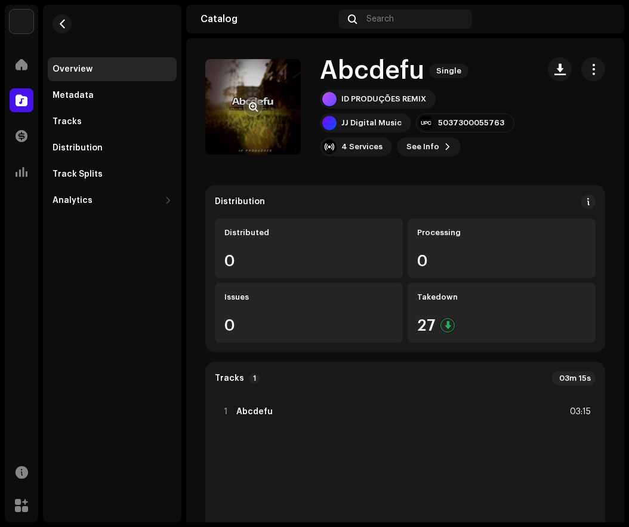
drag, startPoint x: 262, startPoint y: 101, endPoint x: 271, endPoint y: 79, distance: 23.5
click at [271, 79] on re-a-cover at bounding box center [252, 106] width 95 height 95
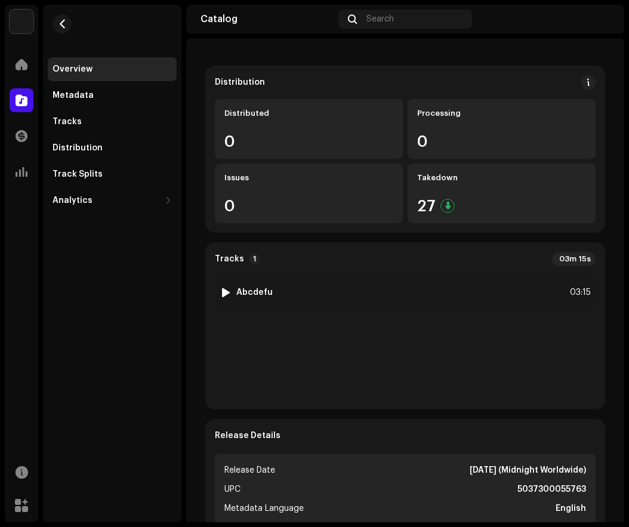
scroll to position [298, 0]
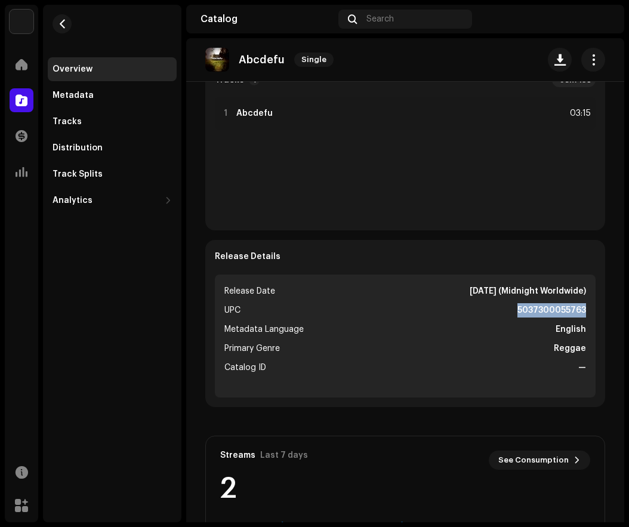
drag, startPoint x: 511, startPoint y: 308, endPoint x: 591, endPoint y: 308, distance: 80.6
click at [591, 308] on div "Release Details Release Date [DATE] (Midnight Worldwide) UPC 5037300055763 Meta…" at bounding box center [405, 323] width 400 height 167
drag, startPoint x: 439, startPoint y: 289, endPoint x: 489, endPoint y: 288, distance: 50.1
click at [489, 288] on strong "[DATE] (Midnight Worldwide)" at bounding box center [528, 291] width 116 height 14
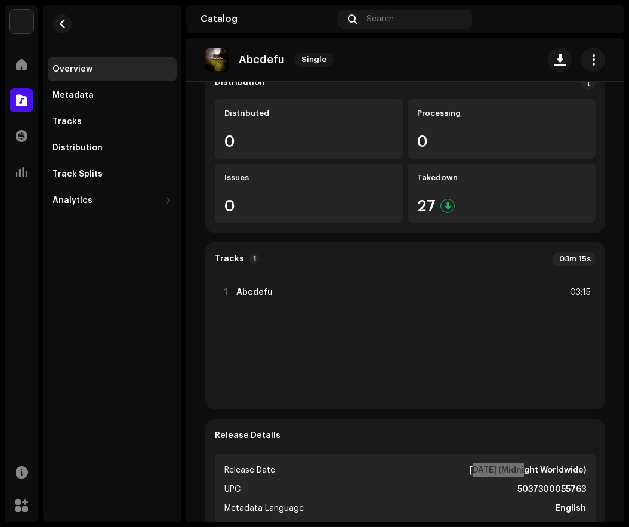
scroll to position [0, 0]
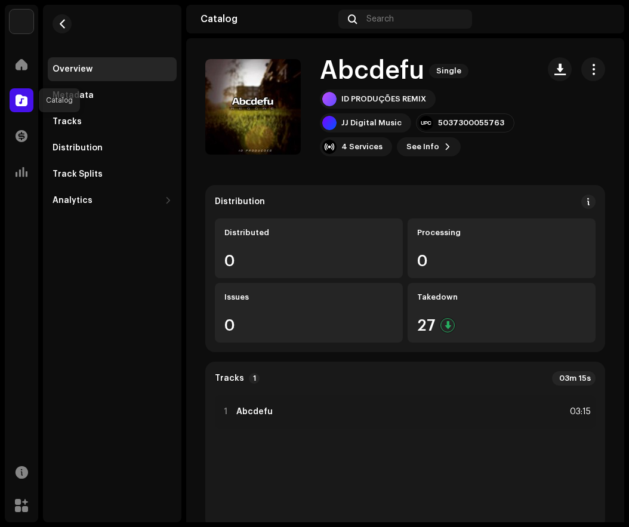
click at [18, 95] on span at bounding box center [22, 100] width 12 height 10
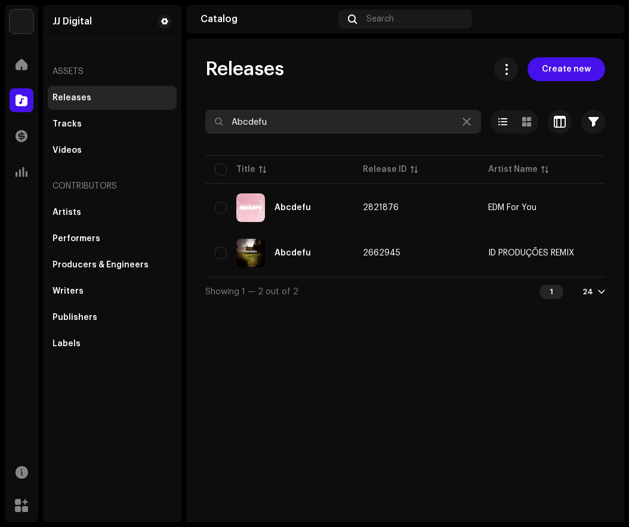
drag, startPoint x: 266, startPoint y: 120, endPoint x: 226, endPoint y: 126, distance: 39.8
click at [226, 126] on input "Abcdefu" at bounding box center [343, 122] width 276 height 24
paste input "Wrecked"
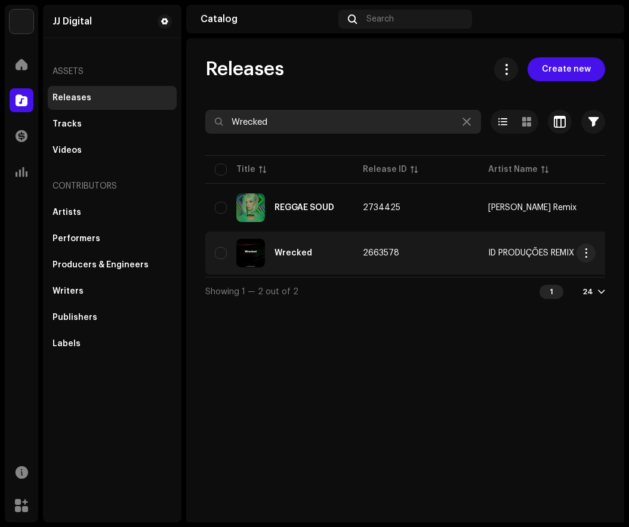
type input "Wrecked"
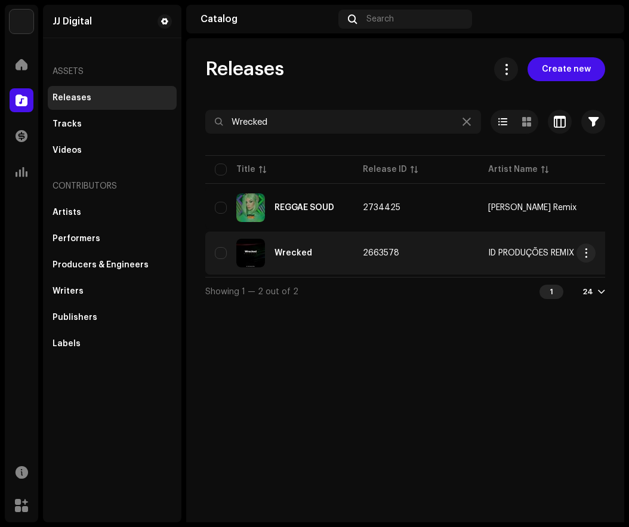
click at [318, 249] on div "Wrecked" at bounding box center [279, 253] width 129 height 29
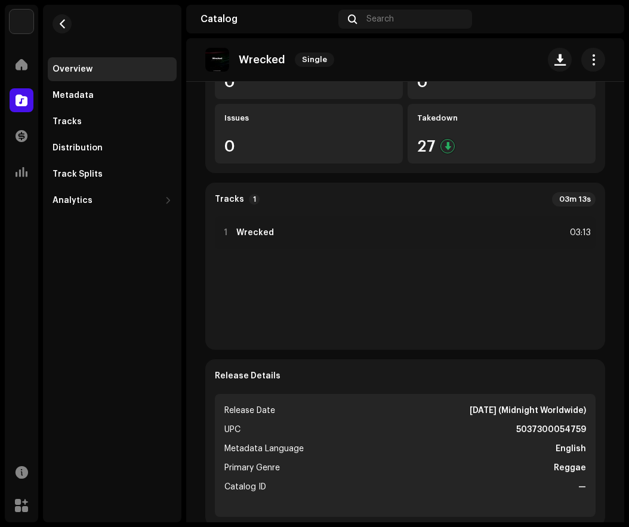
scroll to position [239, 0]
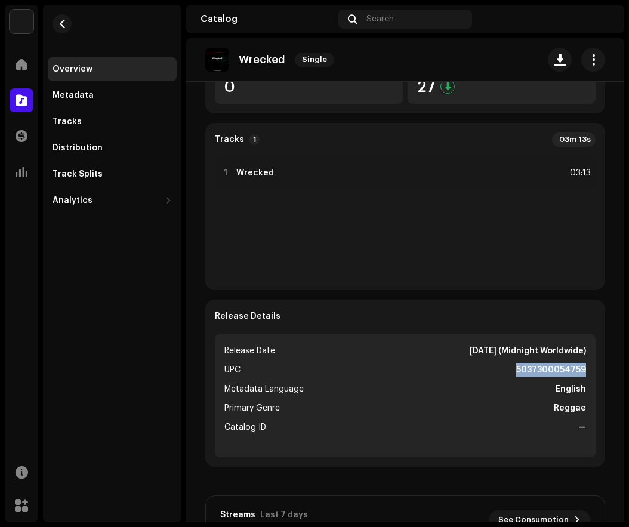
drag, startPoint x: 511, startPoint y: 371, endPoint x: 589, endPoint y: 366, distance: 78.3
click at [589, 366] on div "Release Details Release Date [DATE] (Midnight Worldwide) UPC 5037300054759 Meta…" at bounding box center [405, 383] width 400 height 167
click at [14, 97] on div at bounding box center [22, 100] width 24 height 24
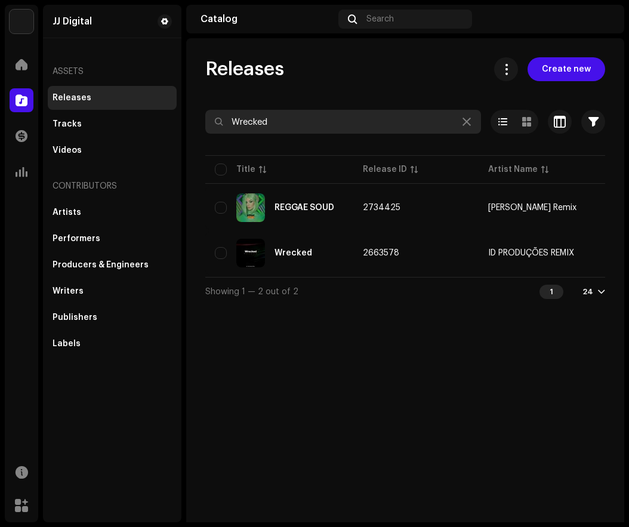
drag, startPoint x: 285, startPoint y: 122, endPoint x: 213, endPoint y: 122, distance: 72.2
click at [213, 122] on input "Wrecked" at bounding box center [343, 122] width 276 height 24
paste input "You Need To Know"
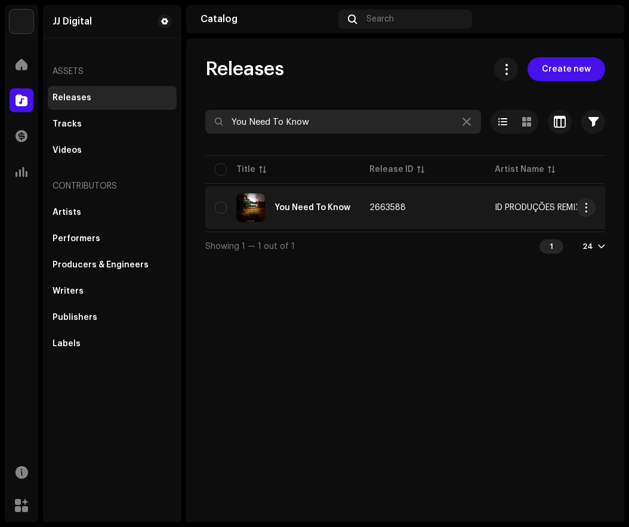
type input "You Need To Know"
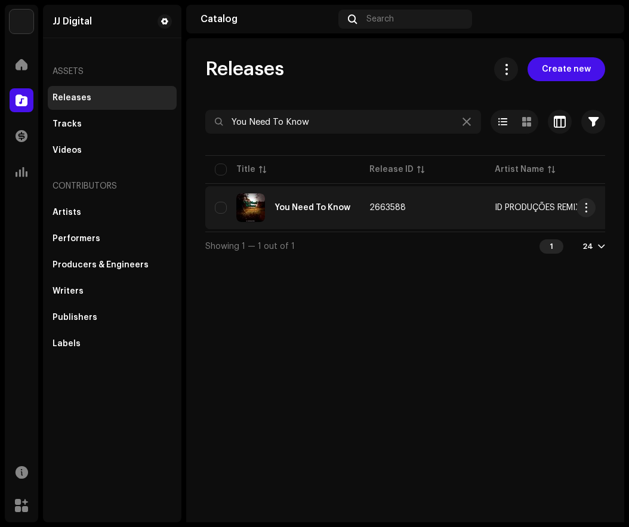
click at [360, 207] on td "2663588" at bounding box center [422, 207] width 125 height 43
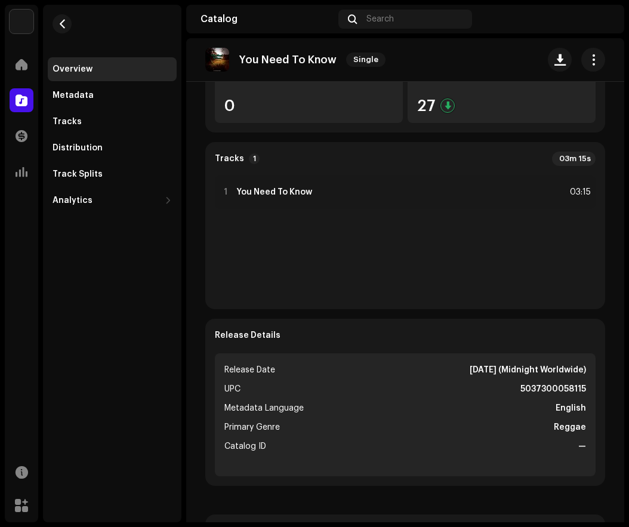
scroll to position [298, 0]
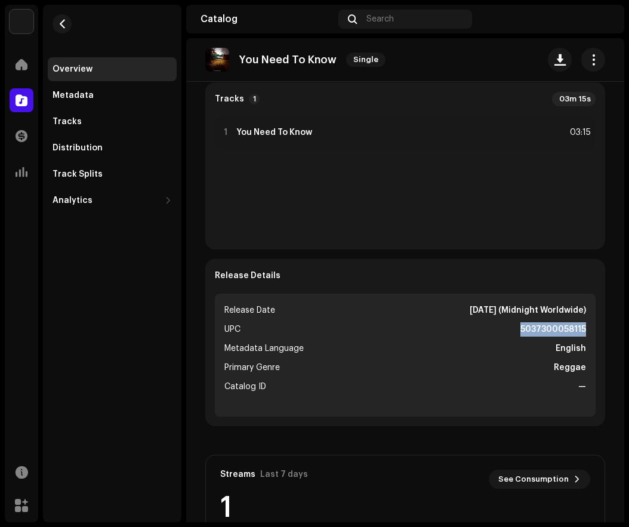
drag, startPoint x: 516, startPoint y: 328, endPoint x: 578, endPoint y: 330, distance: 62.1
click at [578, 330] on strong "5037300058115" at bounding box center [553, 329] width 66 height 14
click at [23, 98] on span at bounding box center [22, 100] width 12 height 10
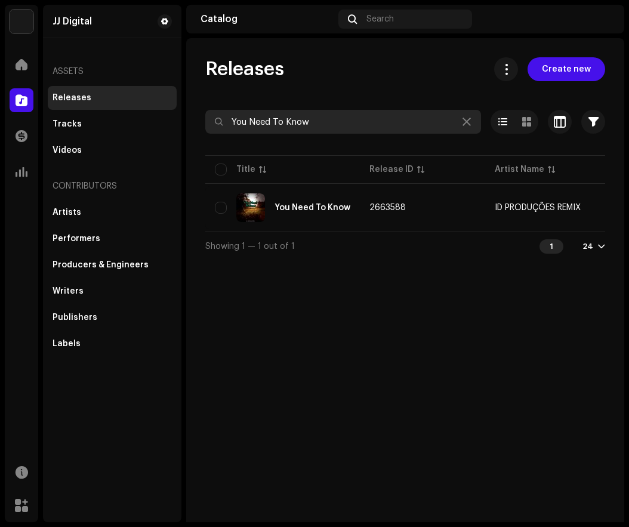
drag, startPoint x: 322, startPoint y: 120, endPoint x: 220, endPoint y: 124, distance: 102.1
click at [220, 124] on div "You Need To Know" at bounding box center [343, 122] width 276 height 24
paste input "Under"
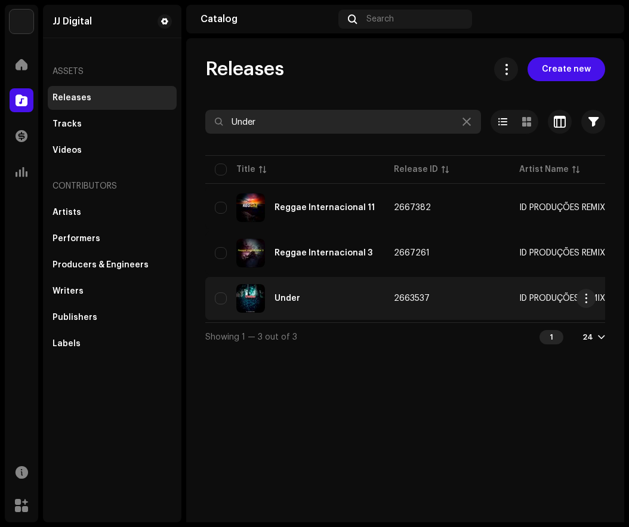
type input "Under"
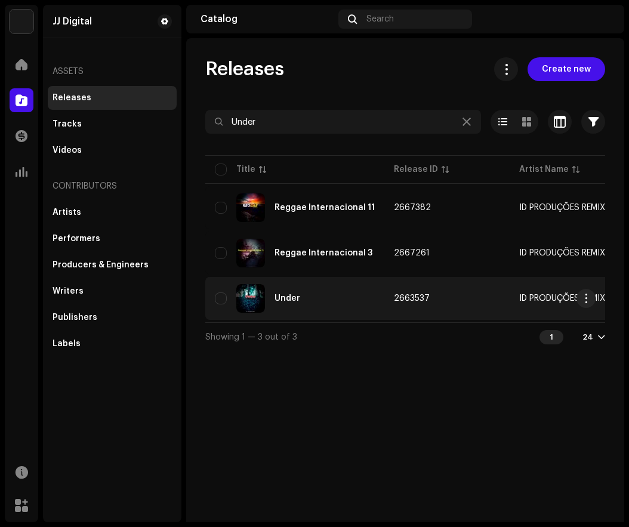
click at [350, 292] on div "Under" at bounding box center [295, 298] width 160 height 29
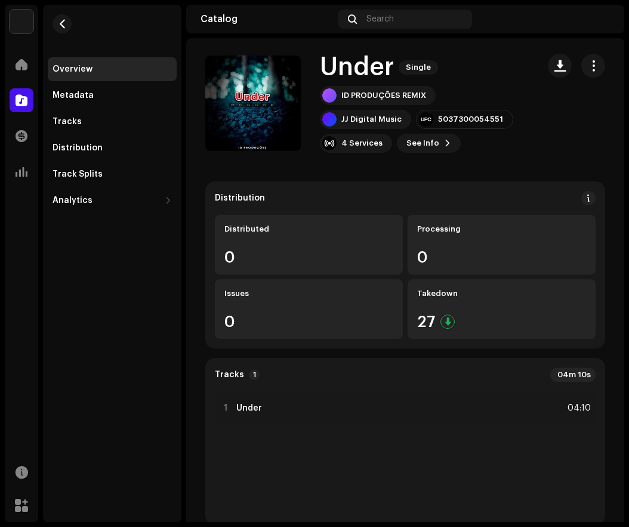
scroll to position [302, 0]
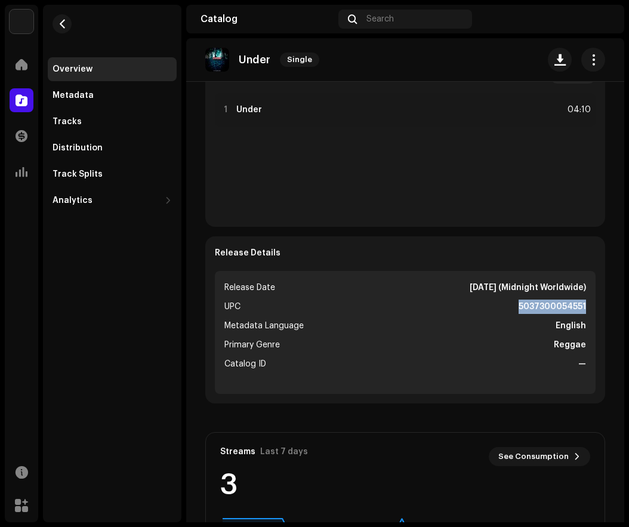
drag, startPoint x: 513, startPoint y: 305, endPoint x: 579, endPoint y: 308, distance: 66.3
click at [579, 308] on ul "Release Date [DATE] (Midnight Worldwide) UPC 5037300054551 Metadata Language En…" at bounding box center [405, 332] width 381 height 123
click at [21, 100] on span at bounding box center [22, 100] width 12 height 10
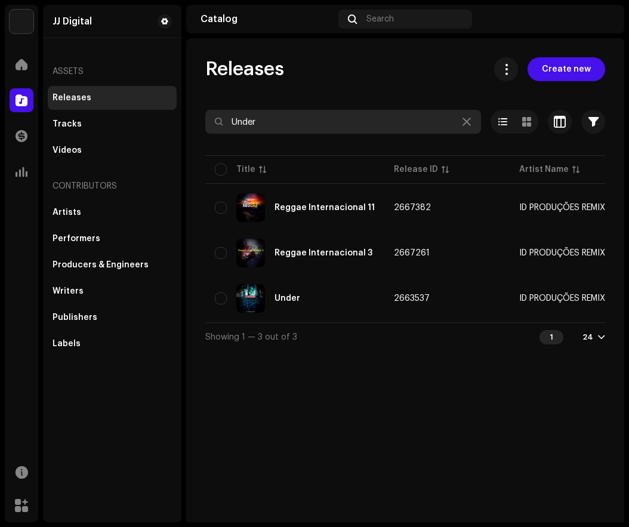
drag, startPoint x: 265, startPoint y: 121, endPoint x: 209, endPoint y: 122, distance: 55.5
click at [209, 122] on input "Under" at bounding box center [343, 122] width 276 height 24
paste input "Words"
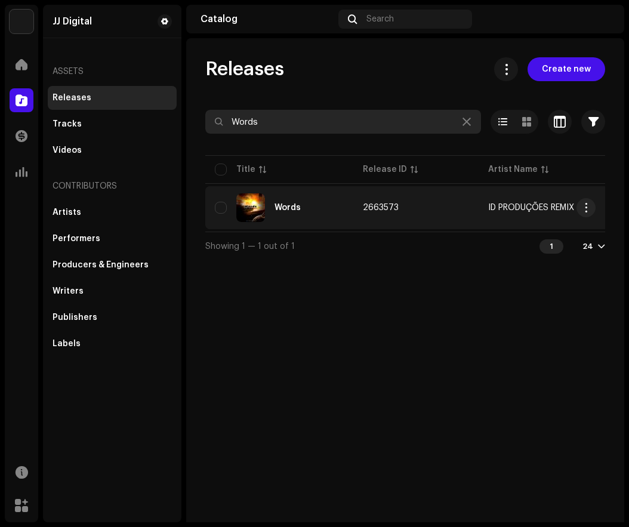
type input "Words"
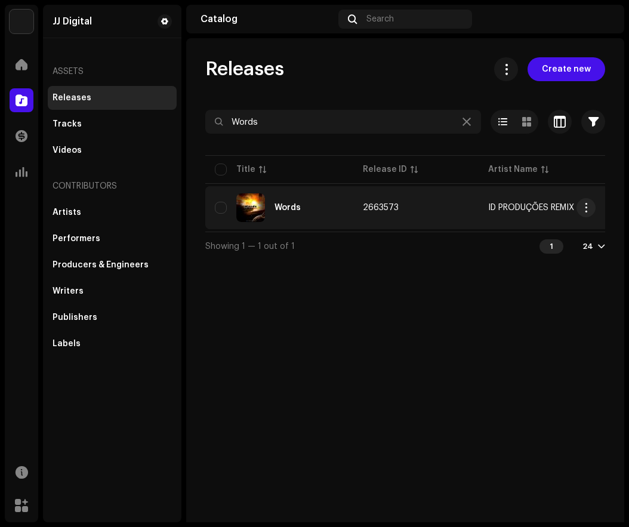
click at [332, 208] on div "Words" at bounding box center [279, 207] width 129 height 29
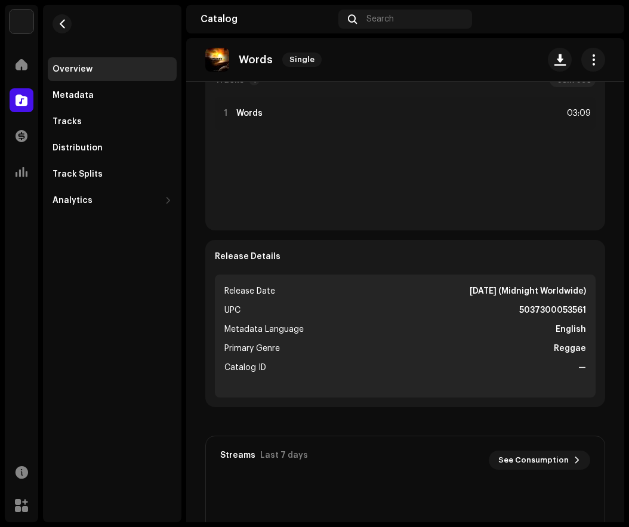
scroll to position [477, 0]
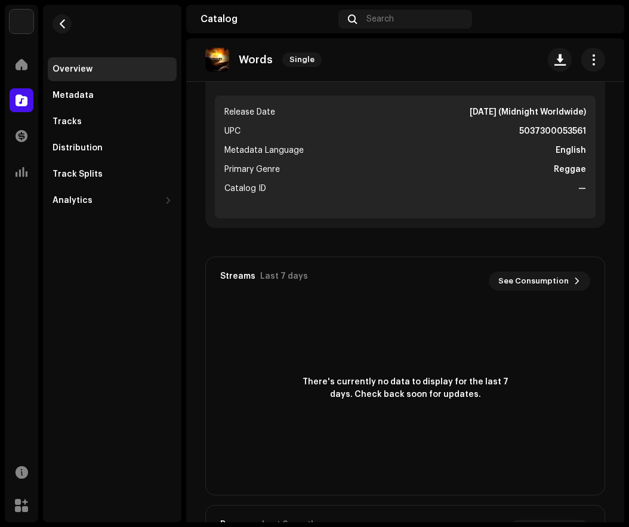
click at [511, 132] on re-o-release-hero "Words Single Words Single ID PRODUÇÕES REMIX JJ Digital Music 5037300053561 4 S…" at bounding box center [405, 87] width 438 height 99
click at [512, 127] on re-o-release-hero "Words Single Words Single ID PRODUÇÕES REMIX JJ Digital Music 5037300053561 4 S…" at bounding box center [405, 87] width 438 height 99
drag, startPoint x: 512, startPoint y: 127, endPoint x: 574, endPoint y: 134, distance: 62.5
click at [574, 134] on re-o-release-hero "Words Single Words Single ID PRODUÇÕES REMIX JJ Digital Music 5037300053561 4 S…" at bounding box center [405, 87] width 438 height 99
drag, startPoint x: 581, startPoint y: 131, endPoint x: 568, endPoint y: 127, distance: 13.8
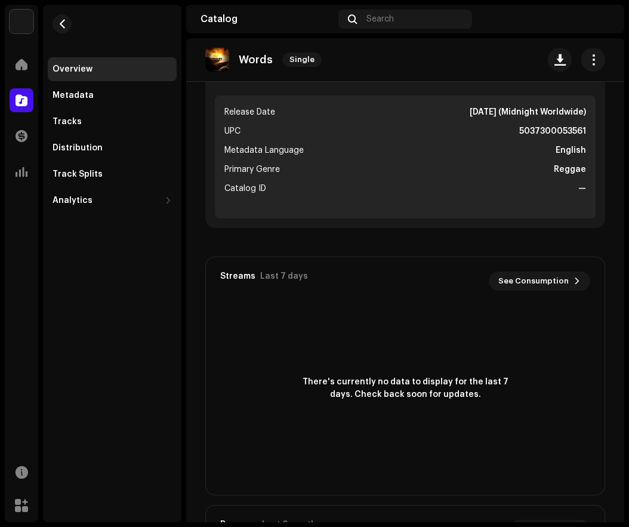
click at [580, 131] on re-o-release-hero "Words Single Words Single ID PRODUÇÕES REMIX JJ Digital Music 5037300053561 4 S…" at bounding box center [405, 87] width 438 height 99
click at [567, 127] on re-o-release-hero "Words Single Words Single ID PRODUÇÕES REMIX JJ Digital Music 5037300053561 4 S…" at bounding box center [405, 87] width 438 height 99
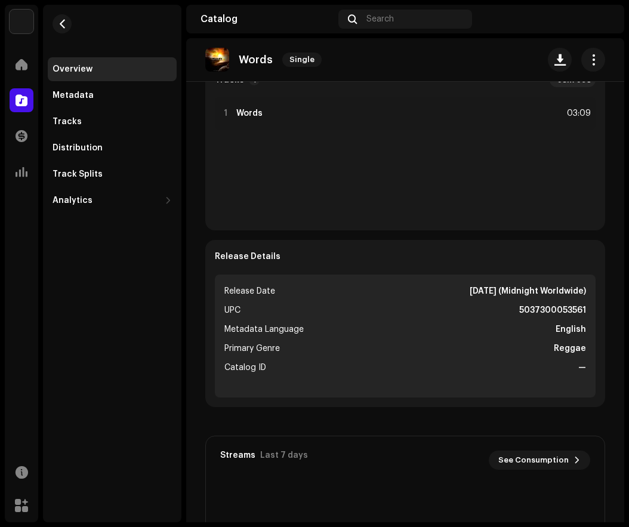
scroll to position [418, 0]
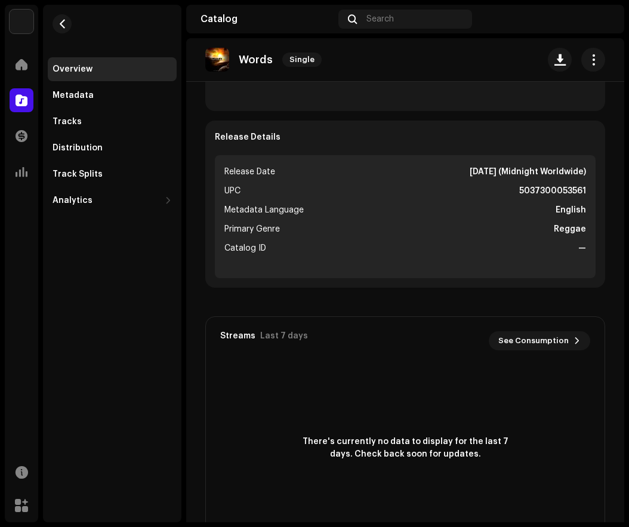
click at [470, 169] on strong "[DATE] (Midnight Worldwide)" at bounding box center [528, 172] width 116 height 14
drag, startPoint x: 513, startPoint y: 192, endPoint x: 582, endPoint y: 193, distance: 69.8
click at [582, 193] on ul "Release Date [DATE] (Midnight Worldwide) UPC 5037300053561 Metadata Language En…" at bounding box center [405, 216] width 381 height 123
click at [8, 107] on div "Catalog" at bounding box center [21, 100] width 33 height 33
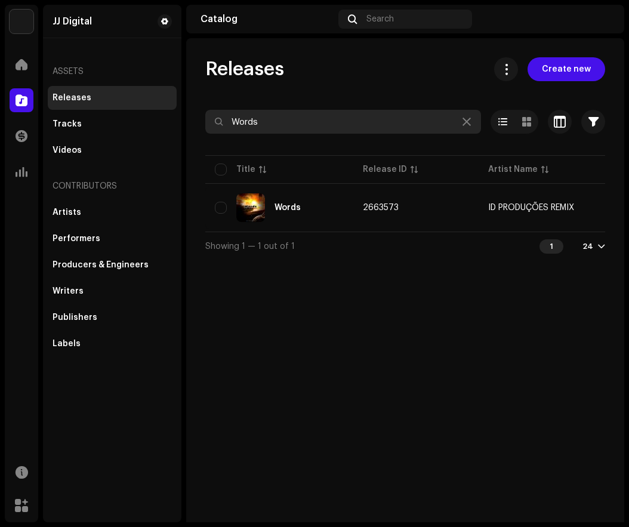
drag, startPoint x: 267, startPoint y: 122, endPoint x: 232, endPoint y: 121, distance: 35.8
click at [232, 121] on input "Words" at bounding box center [343, 122] width 276 height 24
paste input "Be Coming Back"
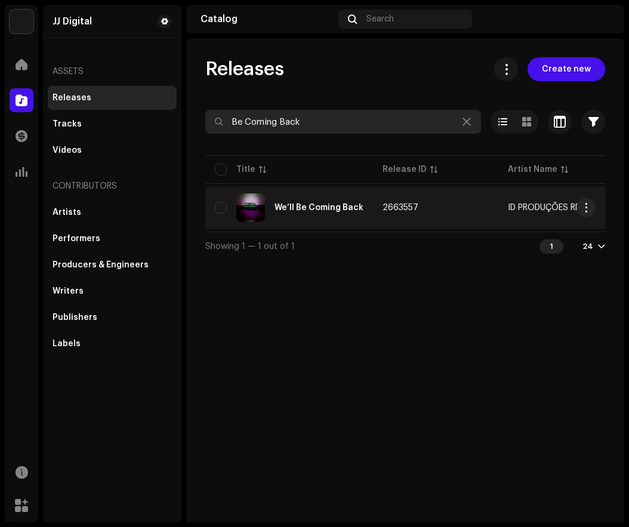
type input "Be Coming Back"
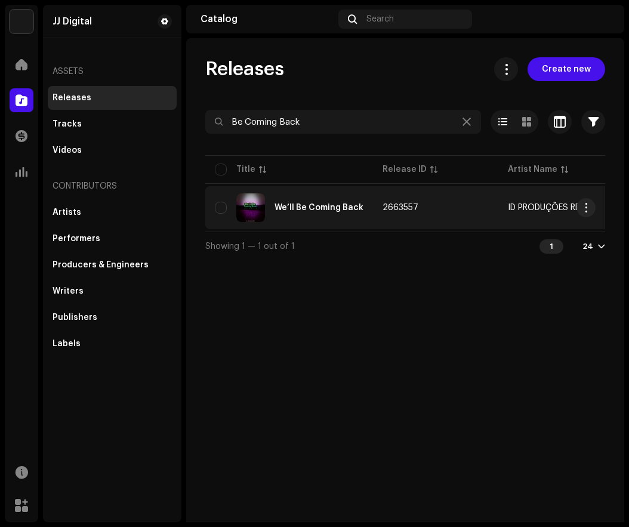
click at [338, 217] on div "We’ll Be Coming Back" at bounding box center [289, 207] width 149 height 29
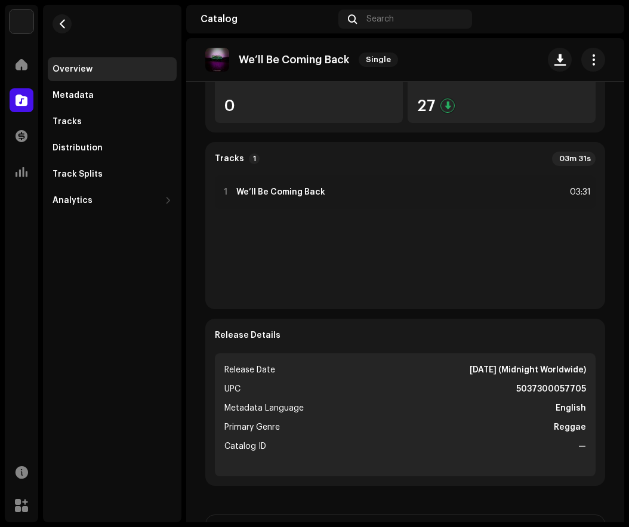
scroll to position [358, 0]
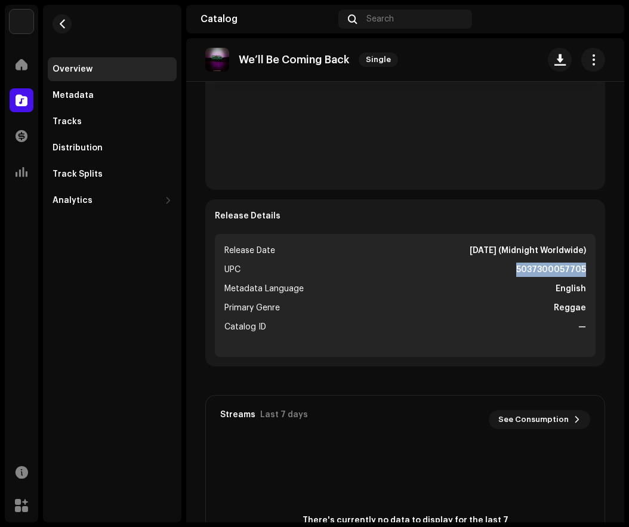
drag, startPoint x: 513, startPoint y: 267, endPoint x: 581, endPoint y: 271, distance: 68.7
click at [581, 271] on ul "Release Date [DATE] (Midnight Worldwide) UPC 5037300057705 Metadata Language En…" at bounding box center [405, 295] width 381 height 123
click at [18, 101] on span at bounding box center [22, 100] width 12 height 10
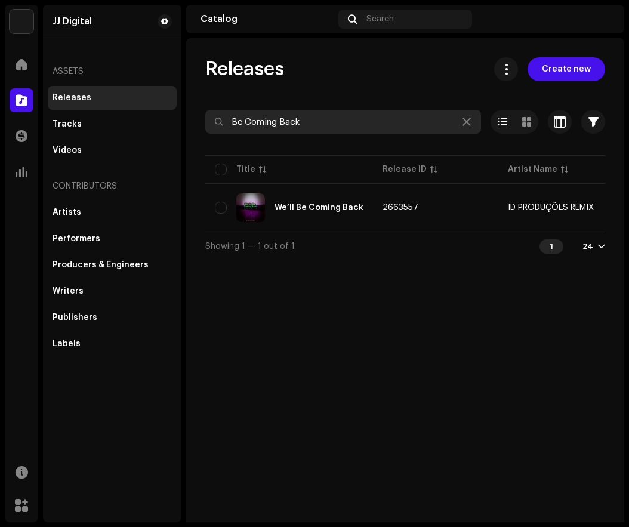
drag, startPoint x: 307, startPoint y: 124, endPoint x: 229, endPoint y: 122, distance: 77.6
click at [229, 122] on input "Be Coming Back" at bounding box center [343, 122] width 276 height 24
paste input "You Need To Know"
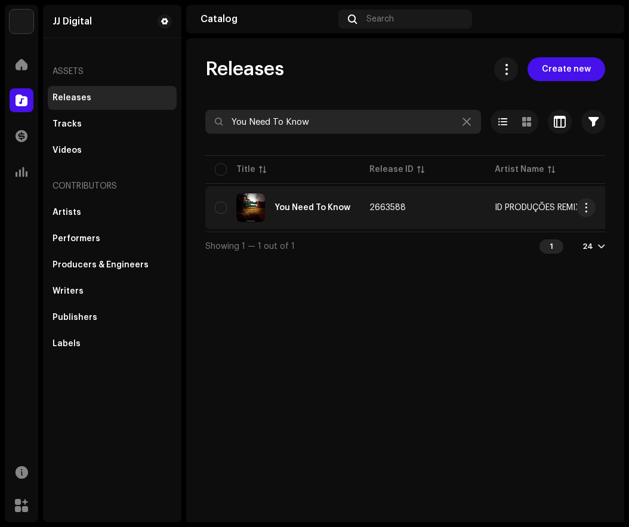
type input "You Need To Know"
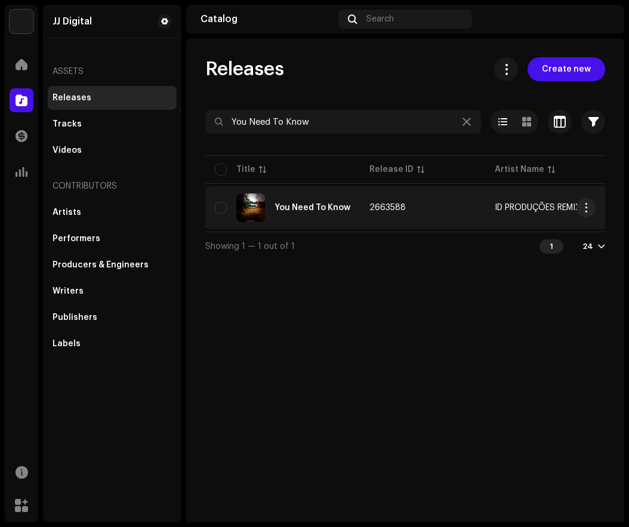
click at [326, 196] on div "You Need To Know" at bounding box center [282, 207] width 135 height 29
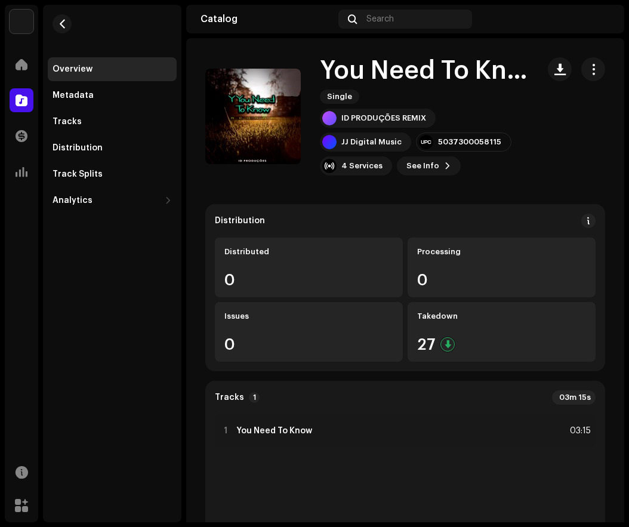
click at [8, 102] on div "Catalog" at bounding box center [21, 100] width 33 height 33
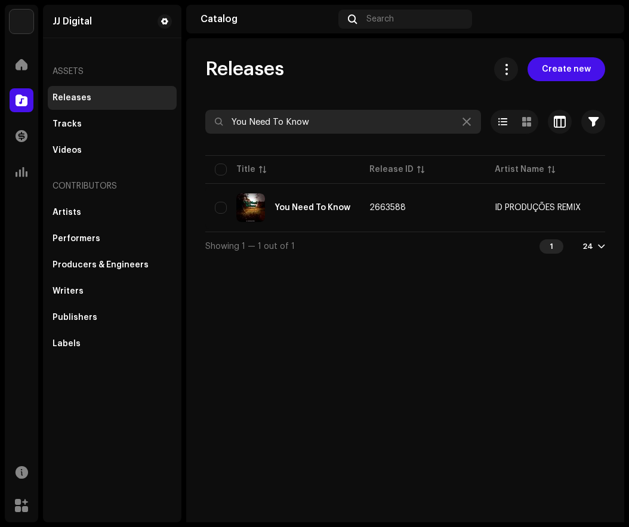
drag, startPoint x: 331, startPoint y: 124, endPoint x: 229, endPoint y: 129, distance: 101.6
click at [229, 129] on input "You Need To Know" at bounding box center [343, 122] width 276 height 24
paste input "Wrecked"
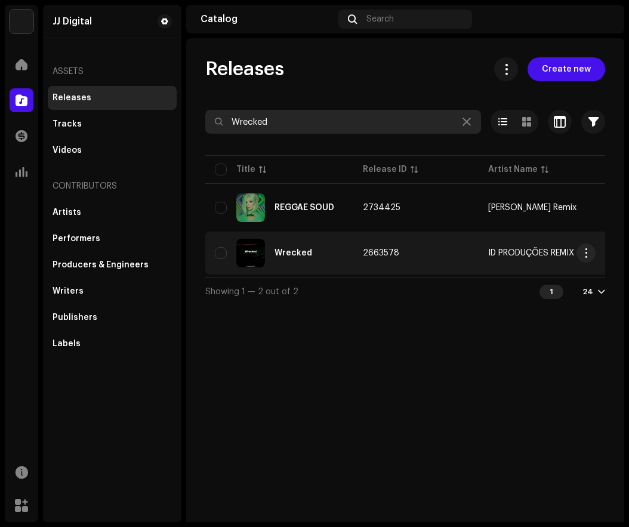
type input "Wrecked"
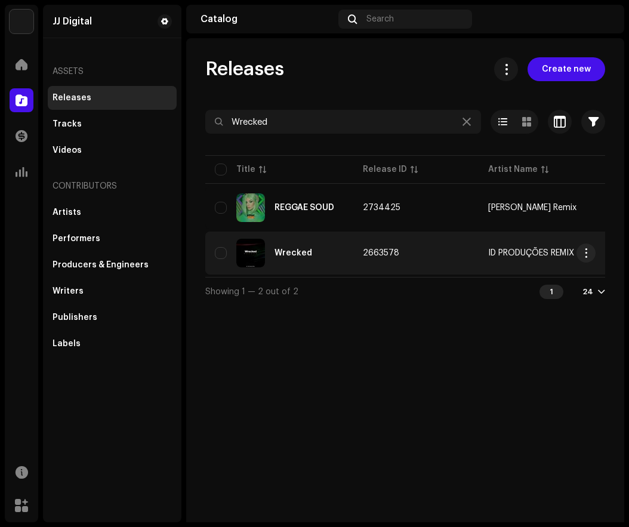
click at [310, 247] on div "Wrecked" at bounding box center [279, 253] width 129 height 29
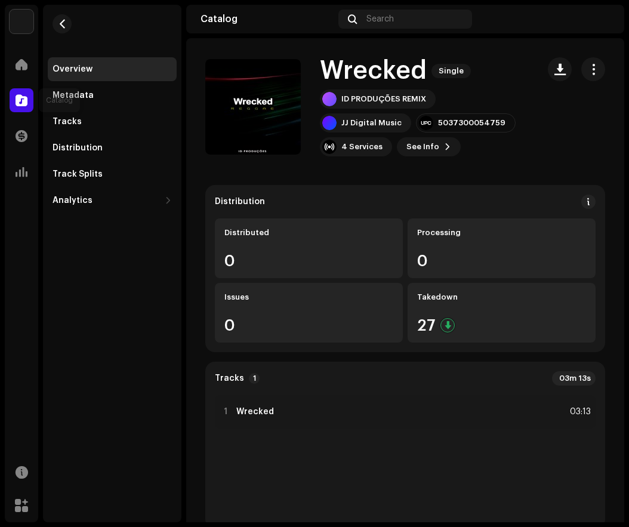
click at [23, 99] on span at bounding box center [22, 100] width 12 height 10
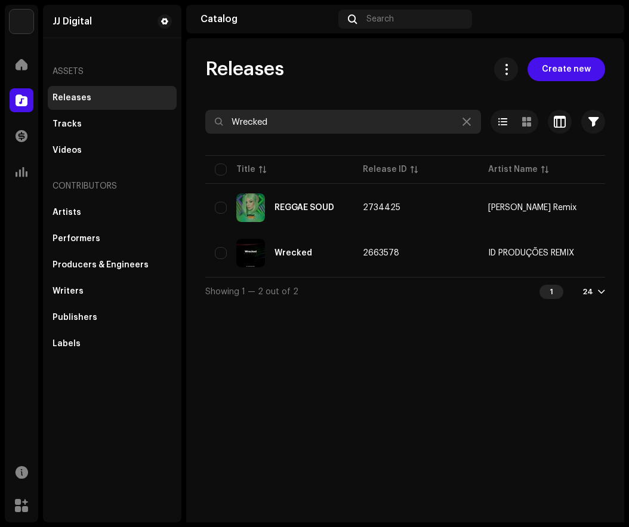
drag, startPoint x: 273, startPoint y: 124, endPoint x: 215, endPoint y: 128, distance: 58.1
click at [215, 128] on input "Wrecked" at bounding box center [343, 122] width 276 height 24
paste input "You Say"
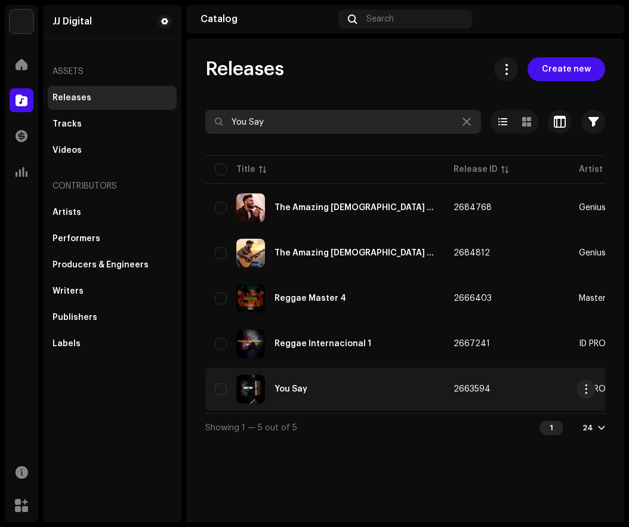
type input "You Say"
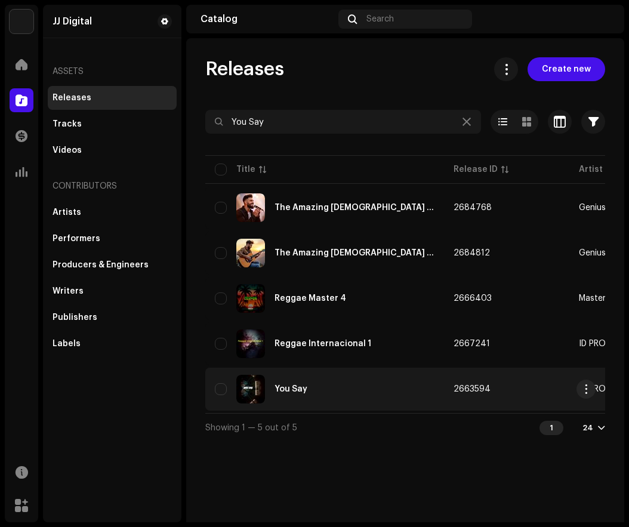
click at [311, 388] on div "You Say" at bounding box center [325, 389] width 220 height 29
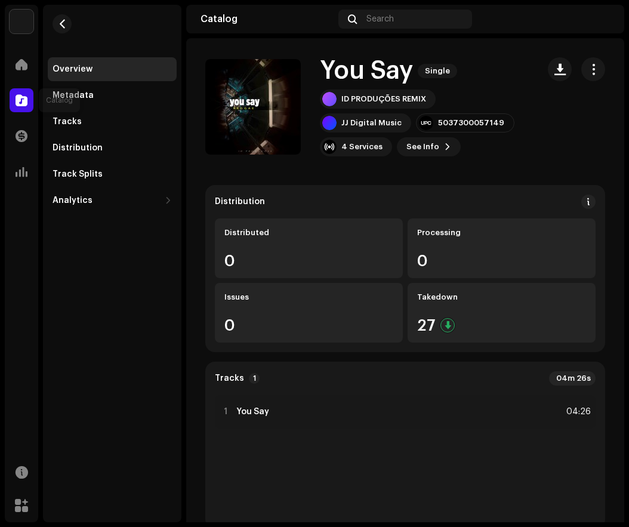
click at [12, 97] on div at bounding box center [22, 100] width 24 height 24
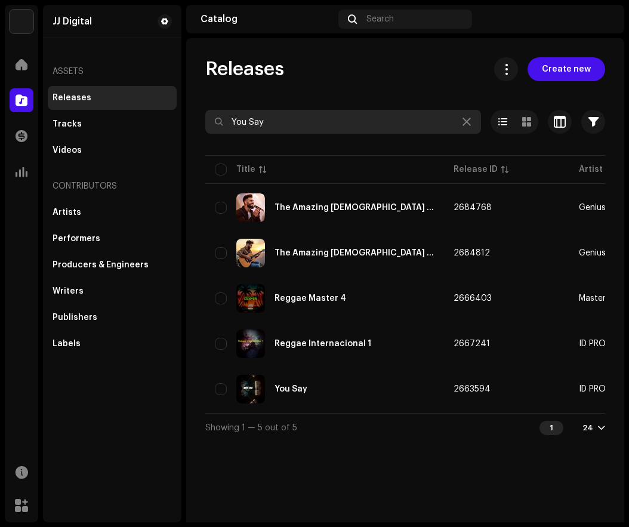
drag, startPoint x: 268, startPoint y: 122, endPoint x: 222, endPoint y: 124, distance: 46.0
click at [222, 124] on div "You Say" at bounding box center [343, 122] width 276 height 24
paste input "Broken Angel"
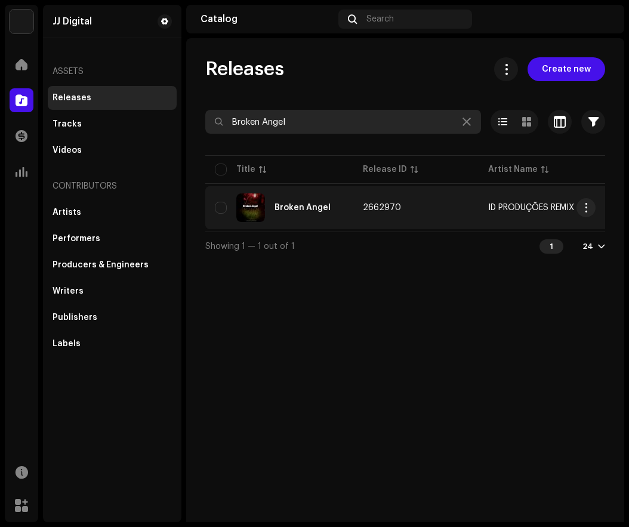
type input "Broken Angel"
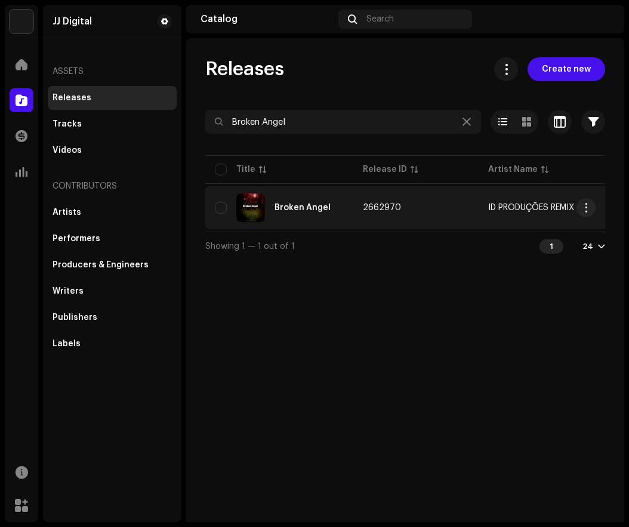
click at [290, 205] on div "Broken Angel" at bounding box center [302, 207] width 56 height 8
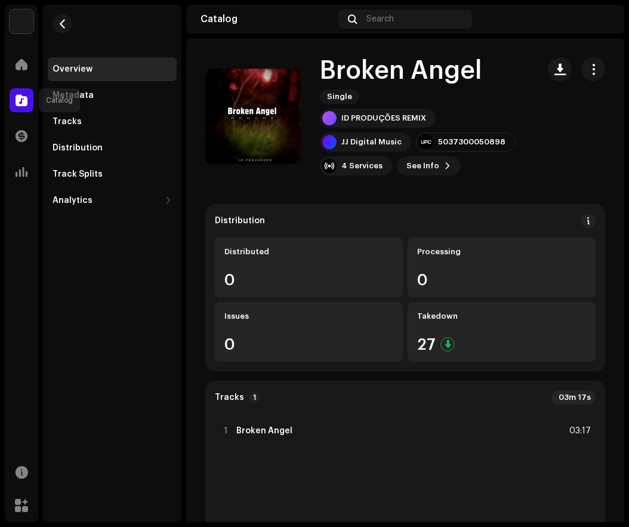
click at [22, 98] on span at bounding box center [22, 100] width 12 height 10
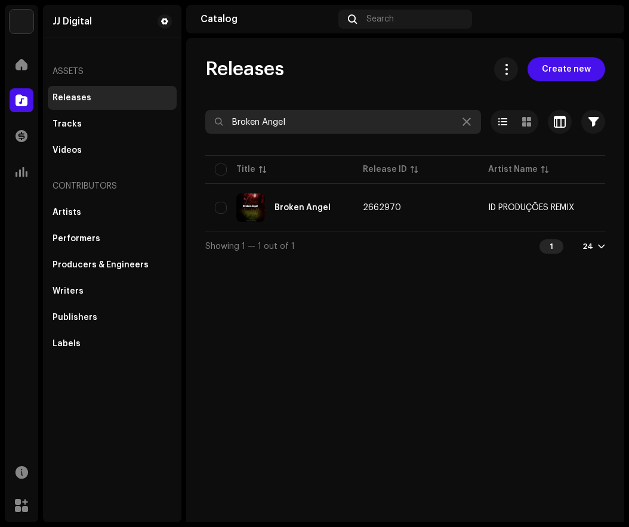
drag, startPoint x: 291, startPoint y: 123, endPoint x: 217, endPoint y: 123, distance: 74.0
click at [217, 123] on div "Broken Angel" at bounding box center [343, 122] width 276 height 24
paste input "Walk On Water"
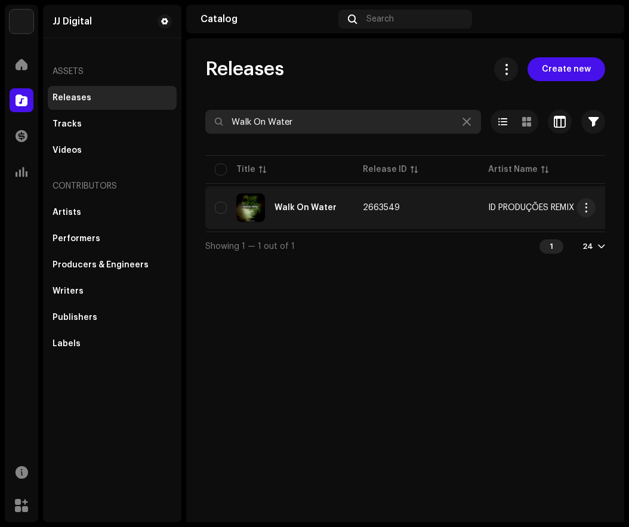
type input "Walk On Water"
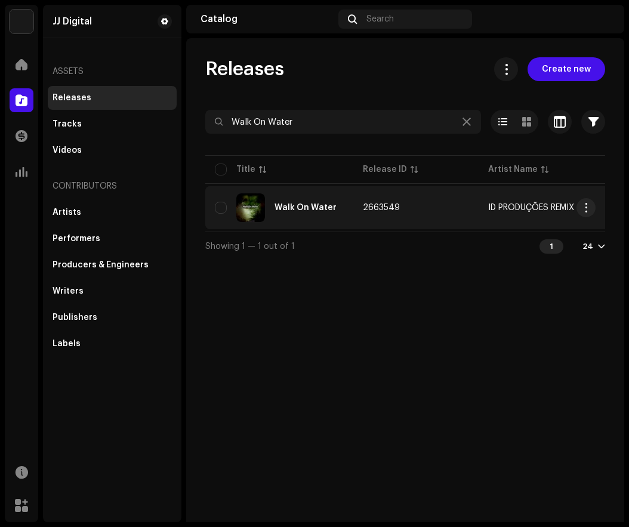
click at [302, 205] on div "Walk On Water" at bounding box center [305, 207] width 62 height 8
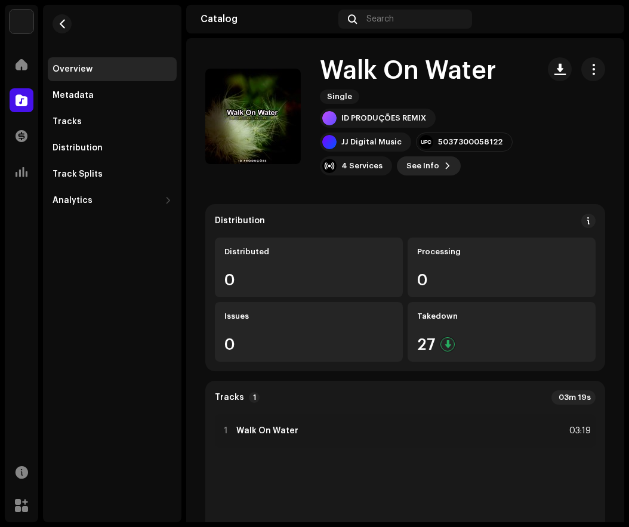
click at [420, 165] on span "See Info" at bounding box center [422, 166] width 33 height 24
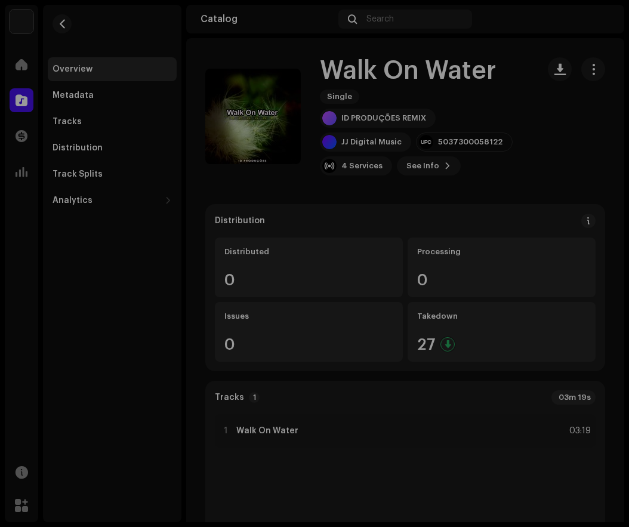
click at [592, 145] on div "Walk On Water 2663549 Metadata Distribution Metadata Language English Release T…" at bounding box center [314, 263] width 629 height 527
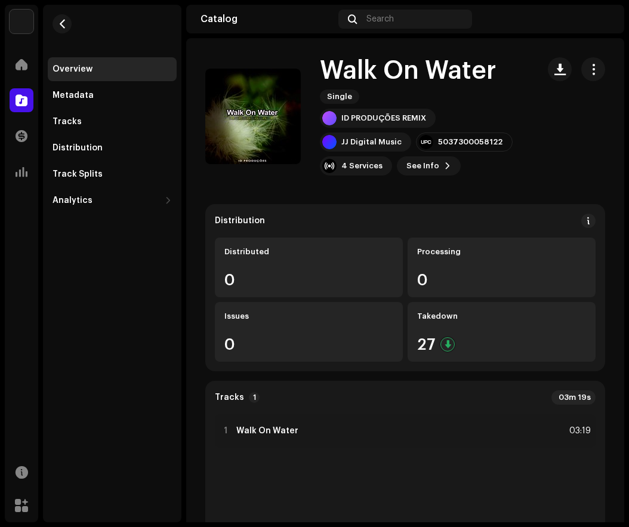
click at [403, 73] on h1 "Walk On Water" at bounding box center [408, 70] width 176 height 27
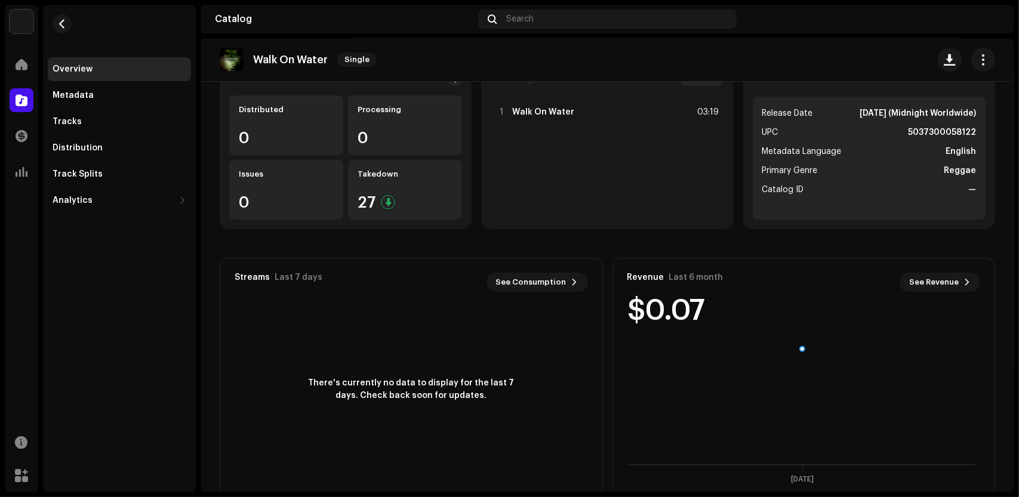
scroll to position [142, 0]
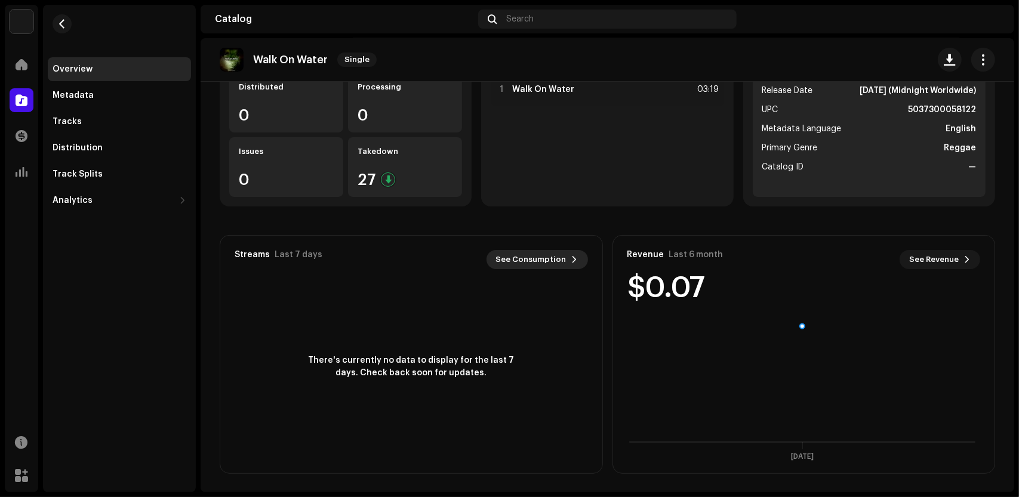
click at [549, 257] on span "See Consumption" at bounding box center [531, 260] width 70 height 24
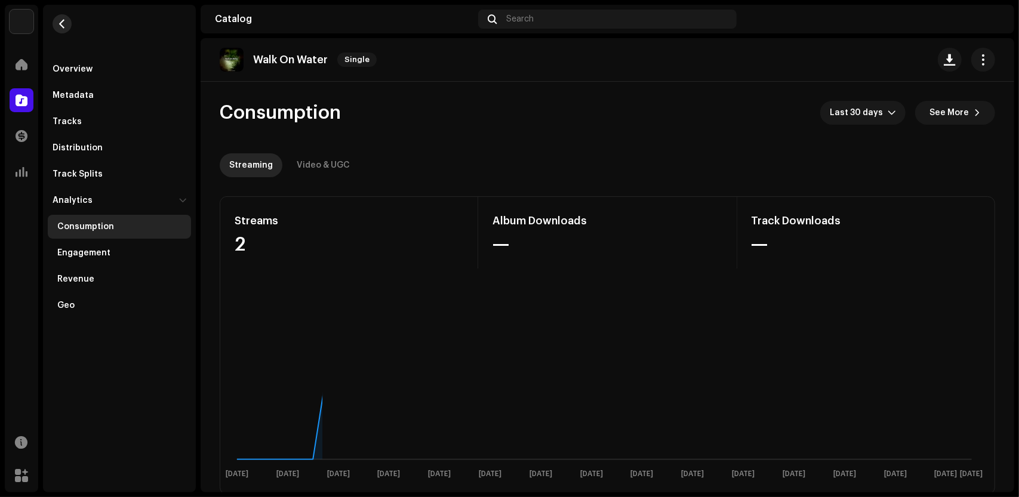
click at [64, 20] on span "button" at bounding box center [62, 24] width 9 height 10
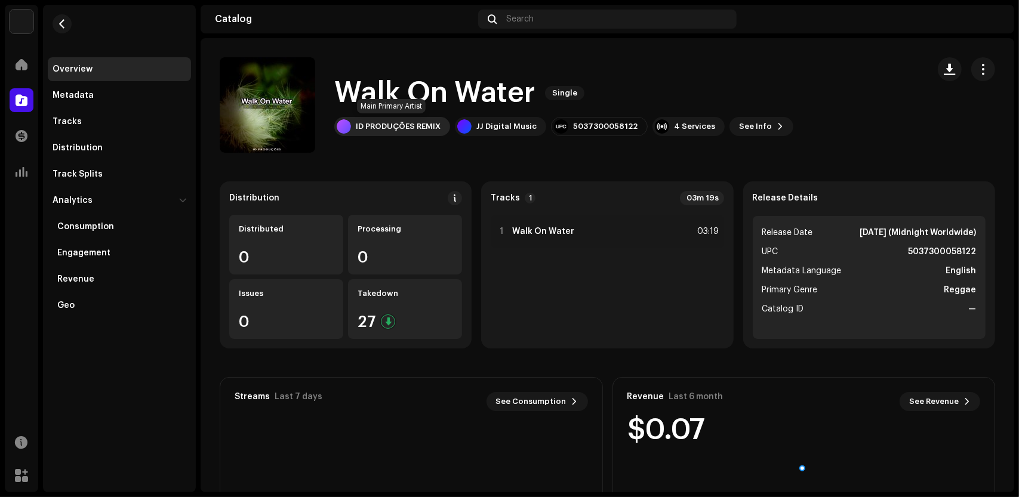
click at [387, 125] on div "ID PRODUÇÕES REMIX" at bounding box center [398, 127] width 85 height 10
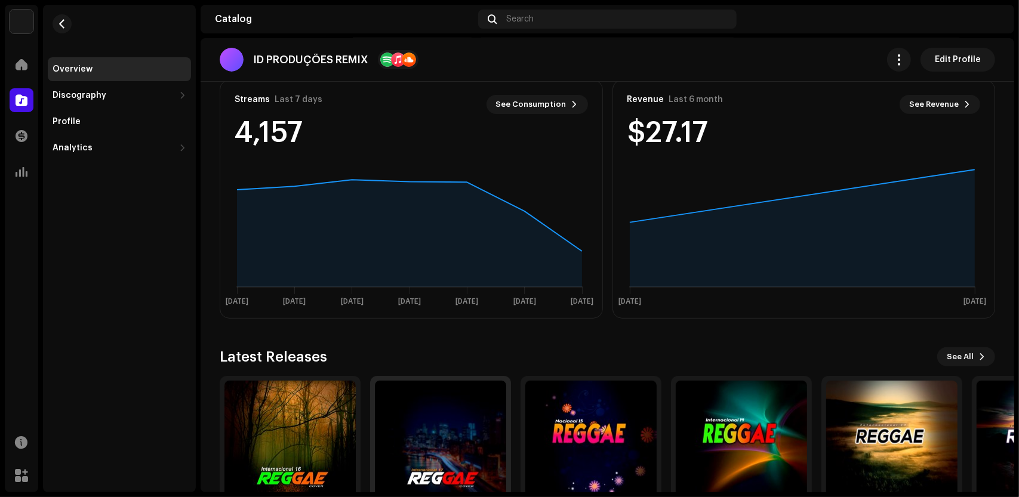
scroll to position [372, 0]
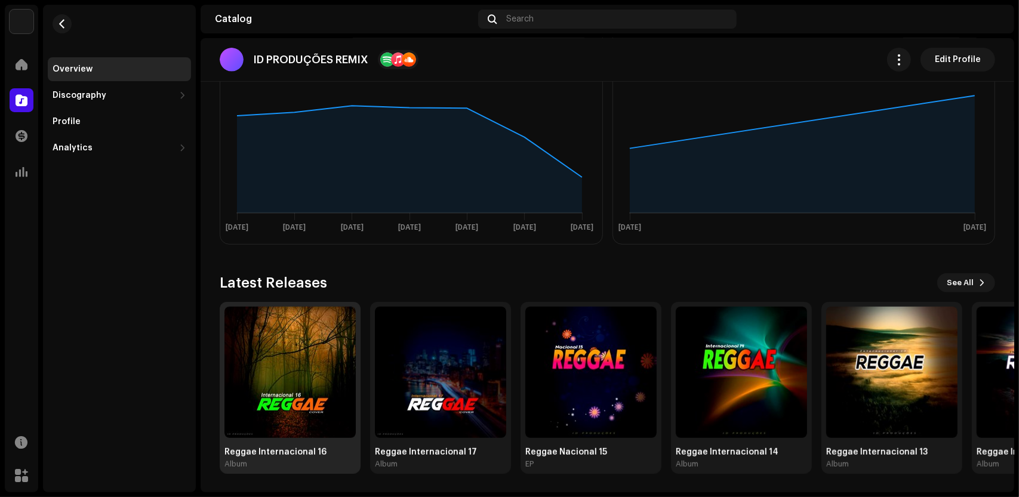
click at [270, 362] on img at bounding box center [289, 372] width 131 height 131
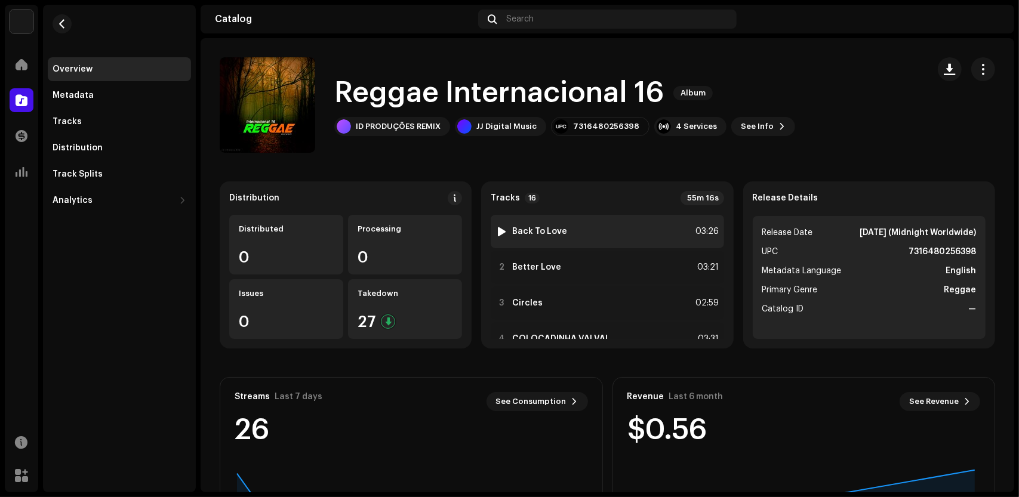
click at [597, 237] on div "1 Back To Love 03:26" at bounding box center [606, 231] width 233 height 33
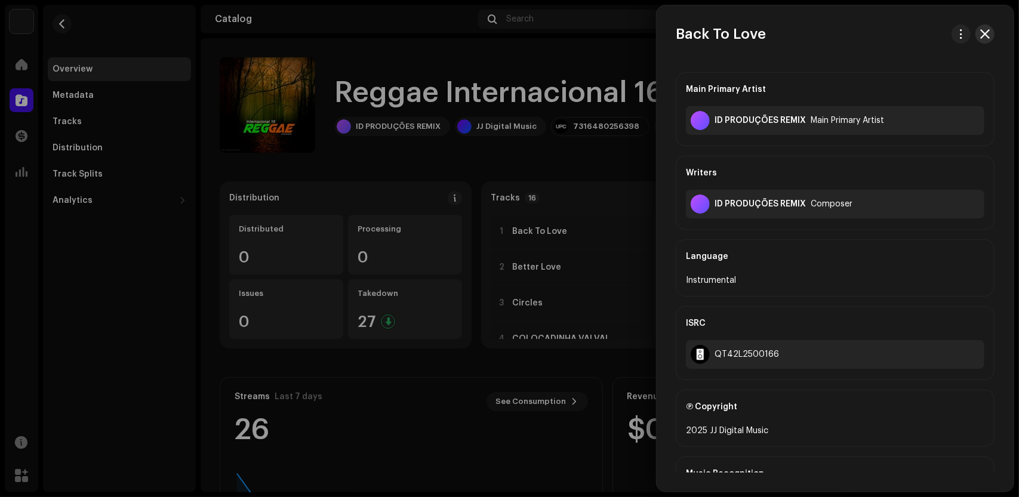
click at [986, 35] on button "button" at bounding box center [984, 33] width 19 height 19
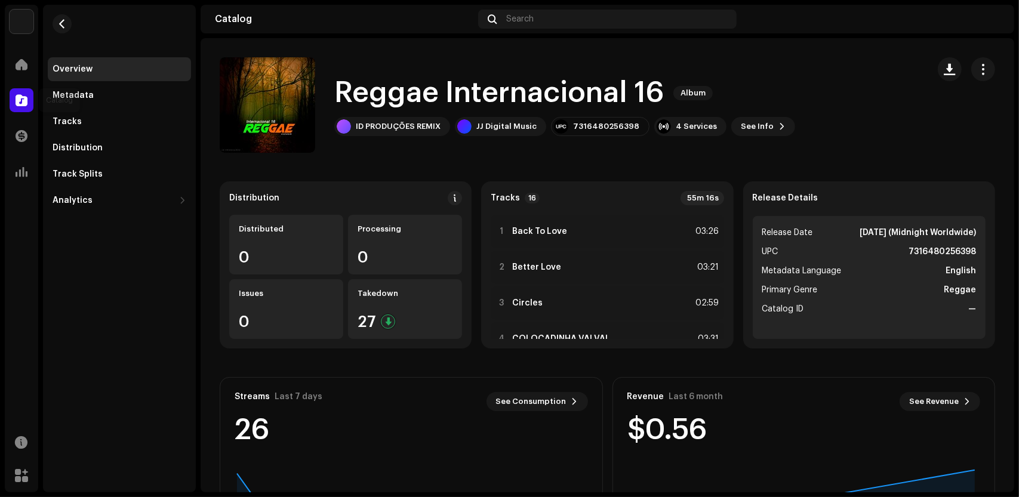
click at [21, 101] on span at bounding box center [22, 100] width 12 height 10
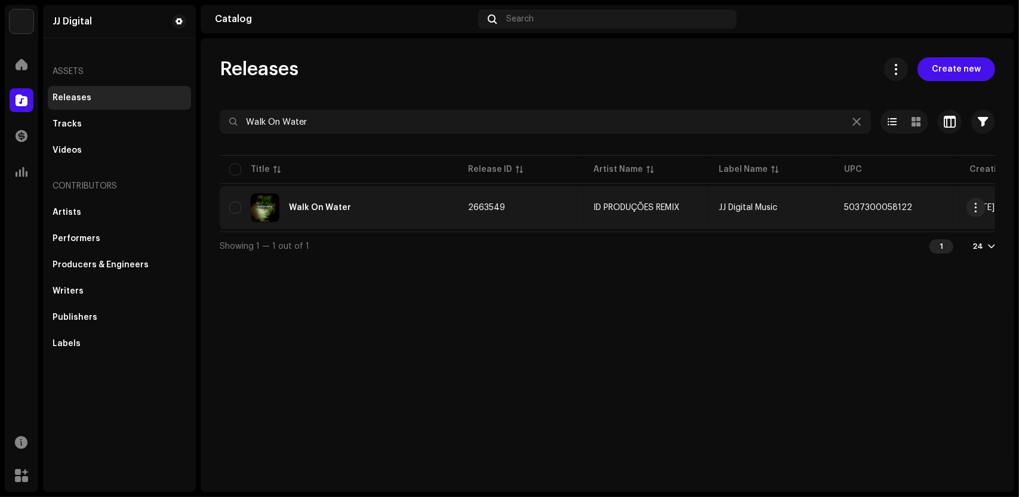
click at [370, 207] on div "Walk On Water" at bounding box center [339, 207] width 220 height 29
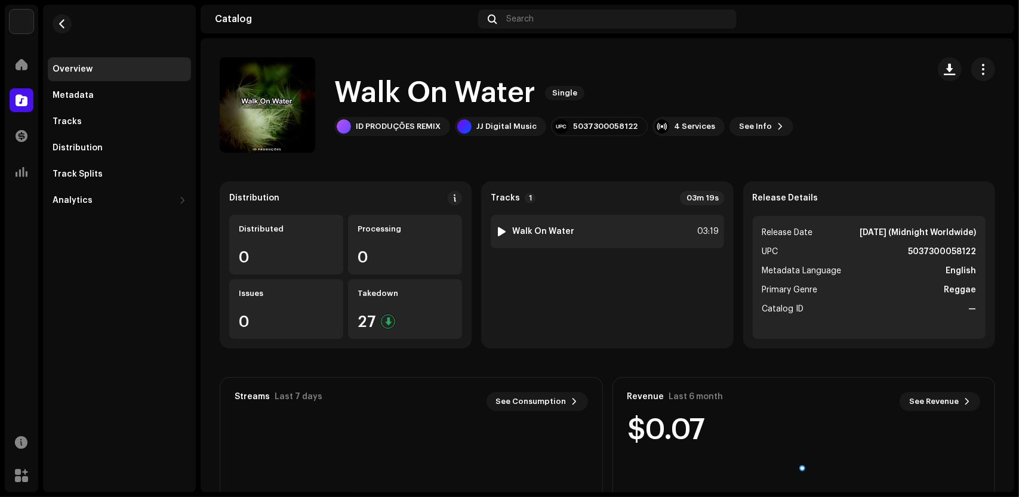
click at [597, 233] on div "1 Walk On Water 03:19" at bounding box center [606, 231] width 233 height 33
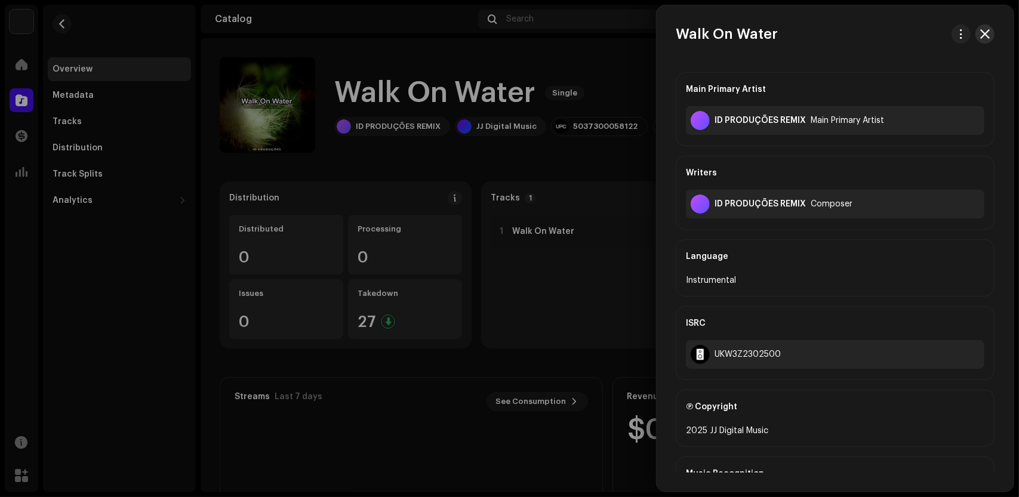
click at [980, 29] on span "button" at bounding box center [985, 34] width 10 height 10
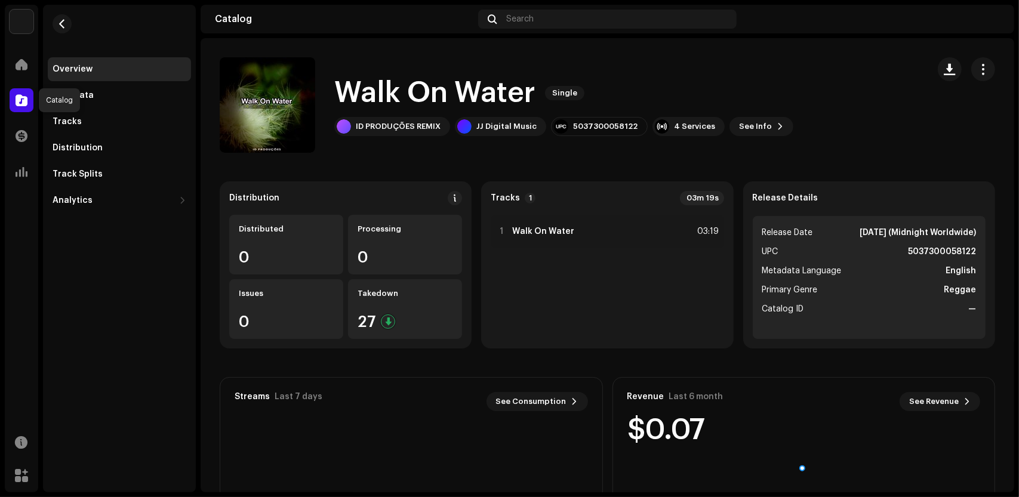
click at [16, 96] on span at bounding box center [22, 100] width 12 height 10
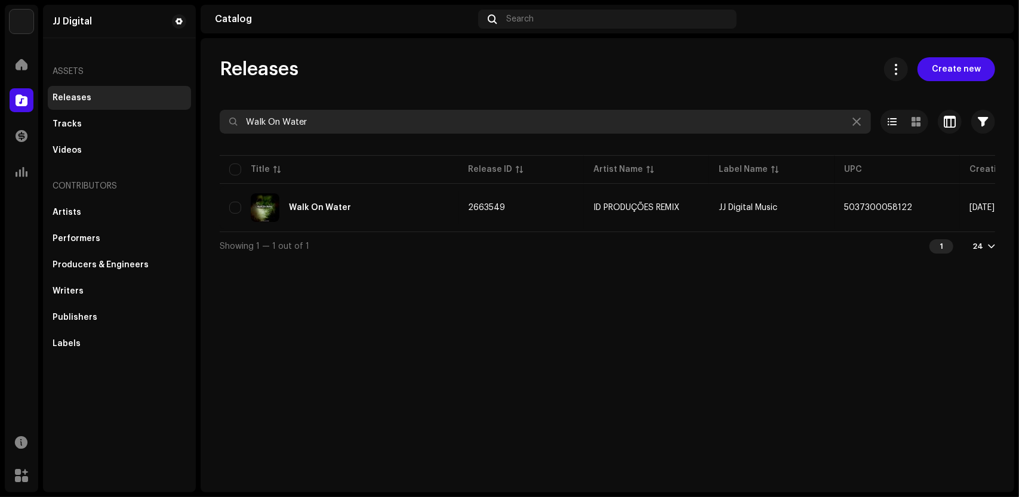
drag, startPoint x: 370, startPoint y: 124, endPoint x: 230, endPoint y: 119, distance: 139.7
click at [230, 119] on div "Walk On Water" at bounding box center [545, 122] width 651 height 24
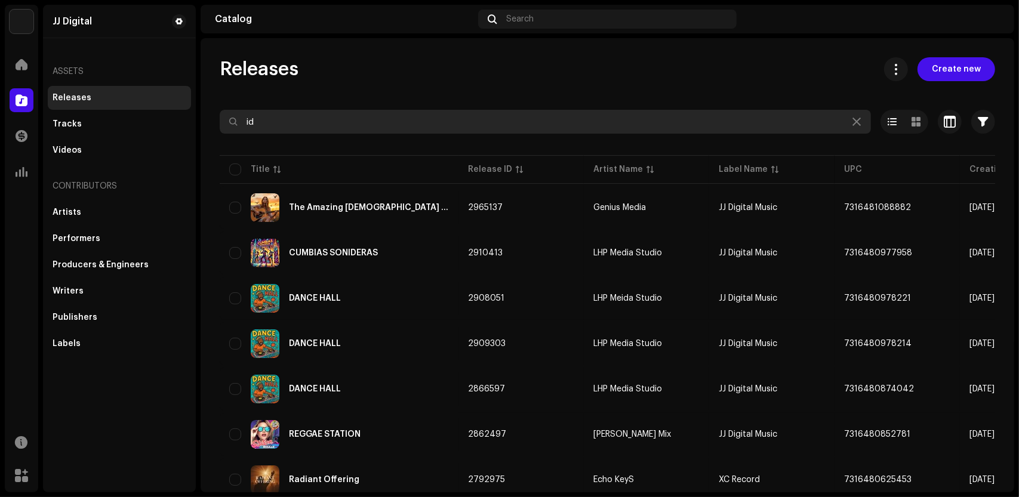
click at [358, 119] on input "id" at bounding box center [545, 122] width 651 height 24
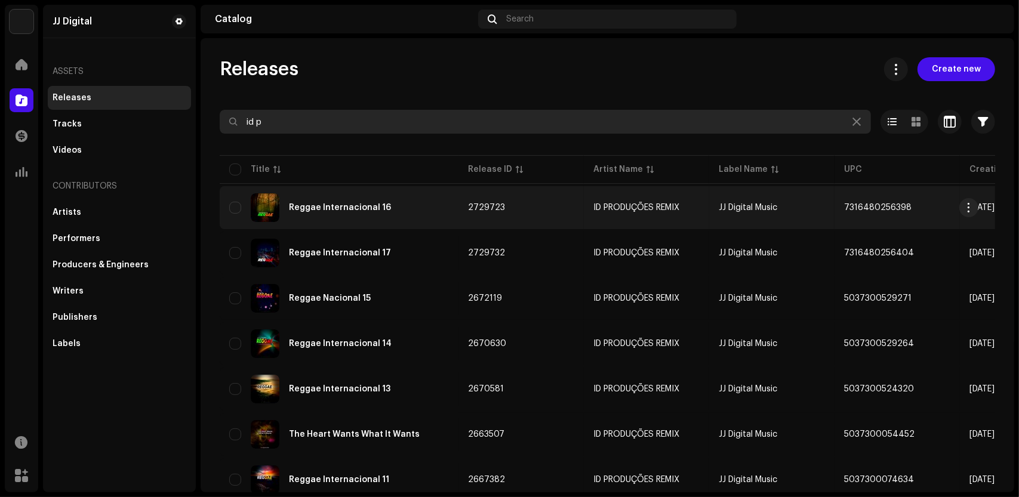
type input "id p"
click at [422, 209] on div "Reggae Internacional 16" at bounding box center [339, 207] width 220 height 29
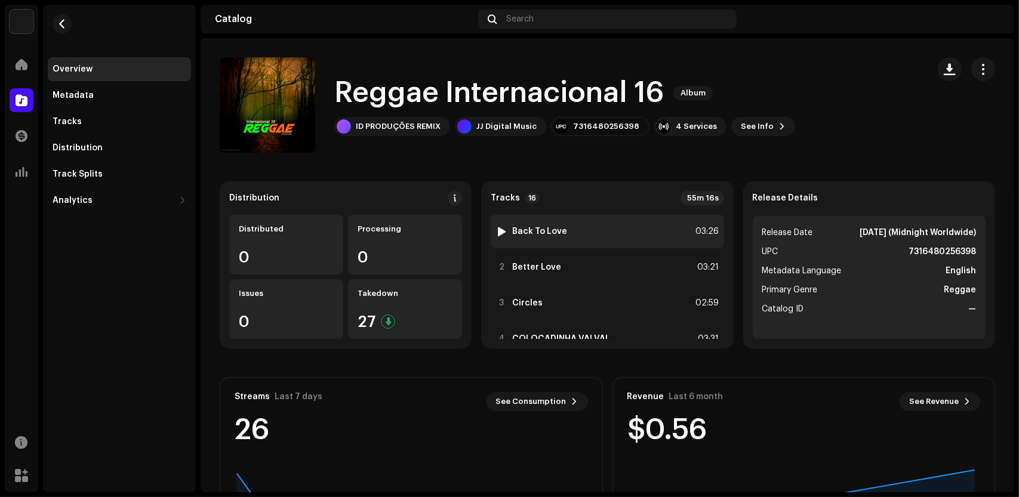
click at [591, 233] on div "1 Back To Love 03:26" at bounding box center [606, 231] width 233 height 33
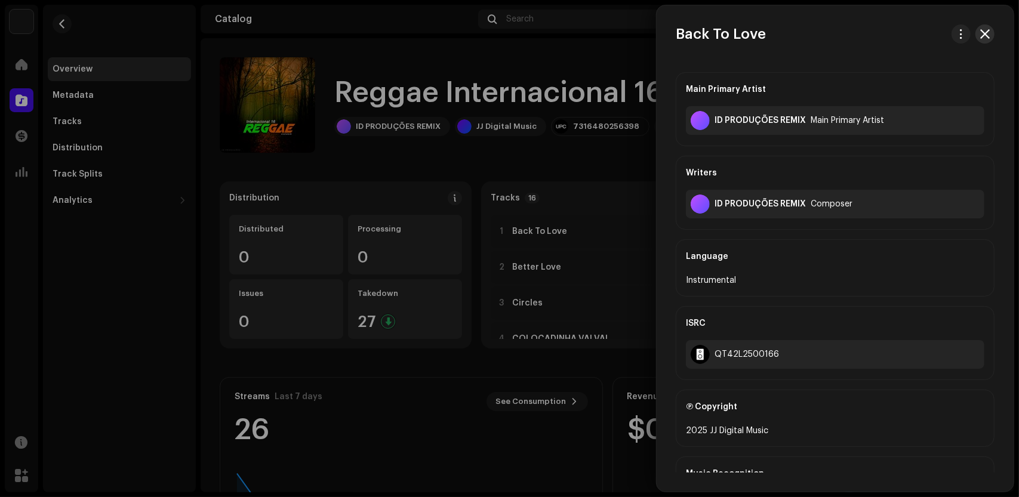
click at [987, 32] on button "button" at bounding box center [984, 33] width 19 height 19
